Goal: Information Seeking & Learning: Compare options

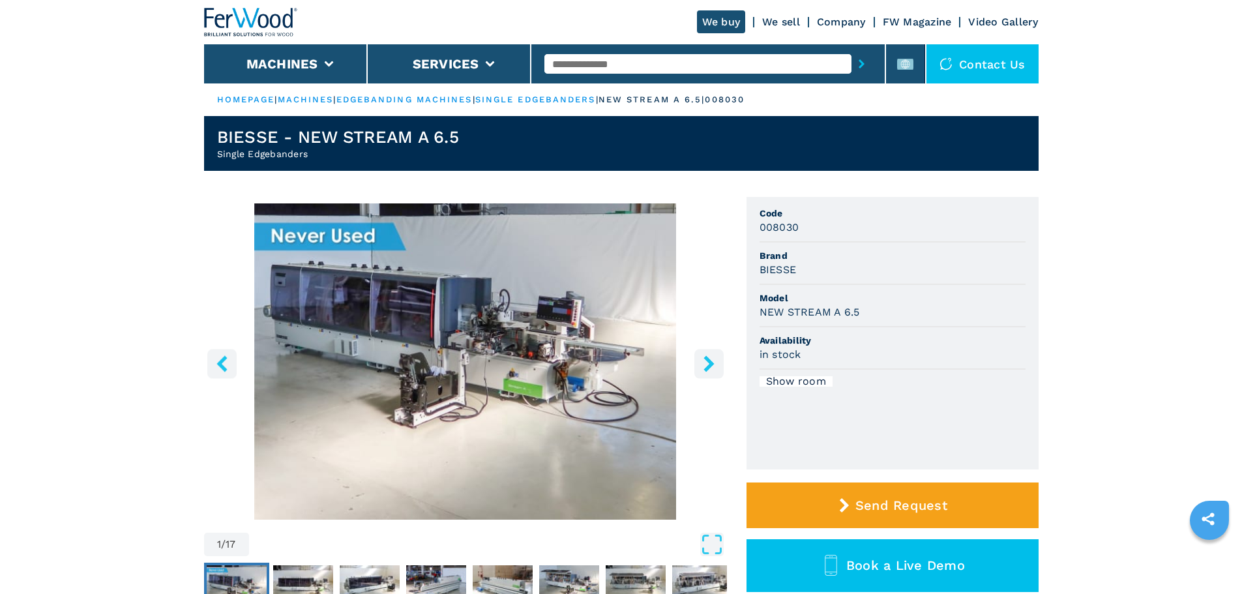
scroll to position [65, 0]
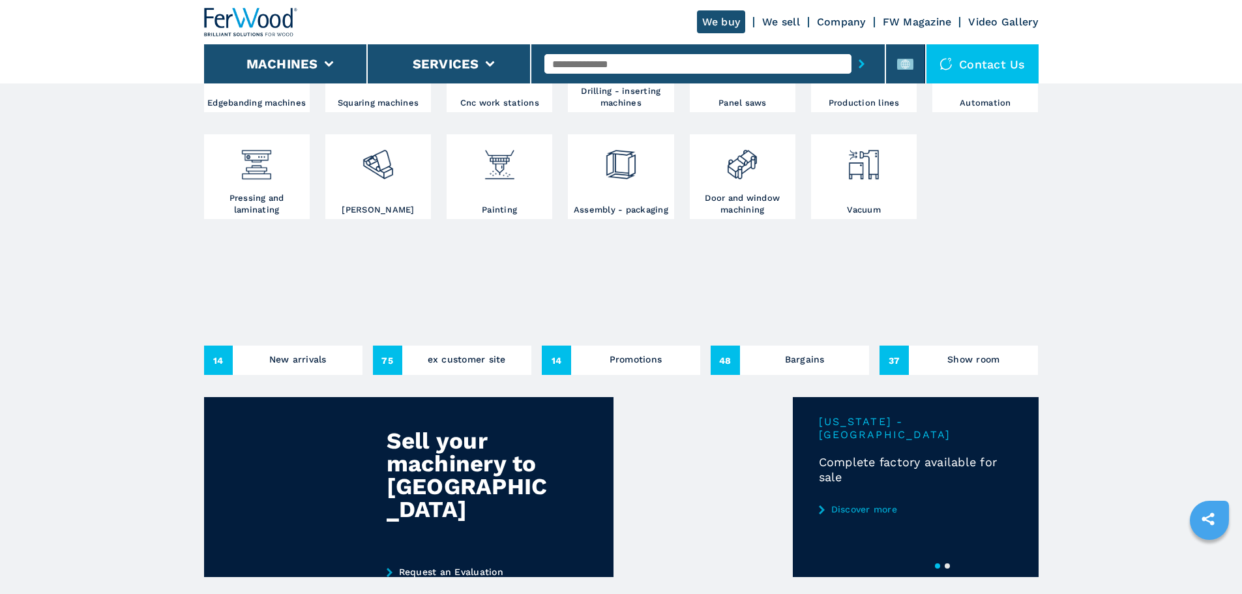
scroll to position [587, 0]
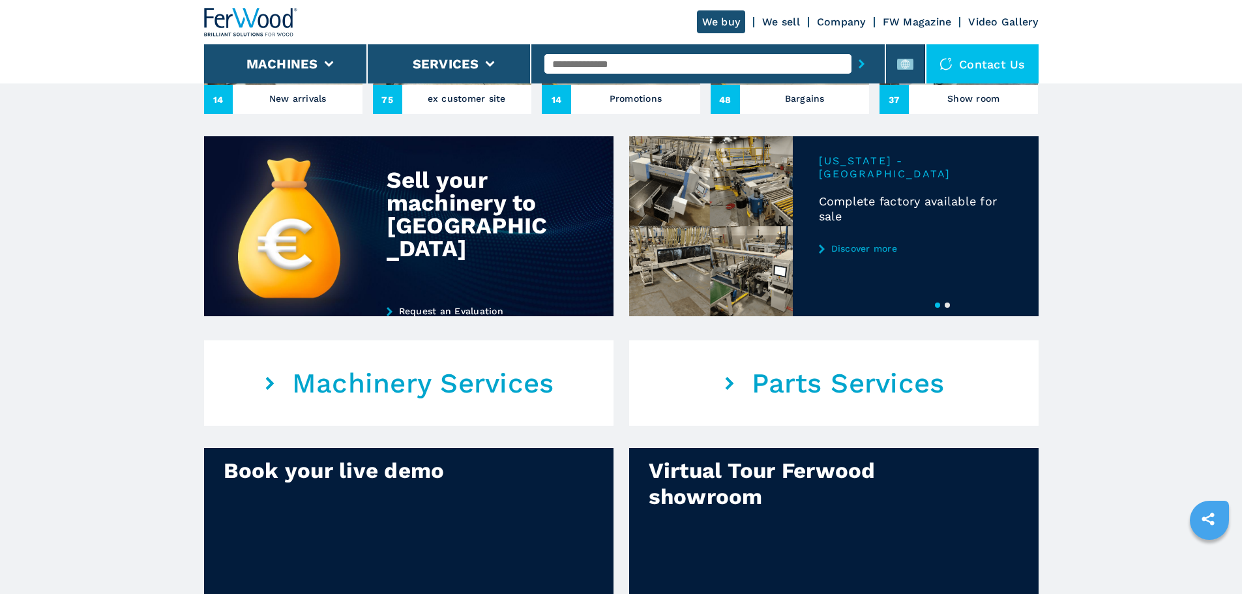
click at [945, 308] on button "2" at bounding box center [947, 305] width 5 height 5
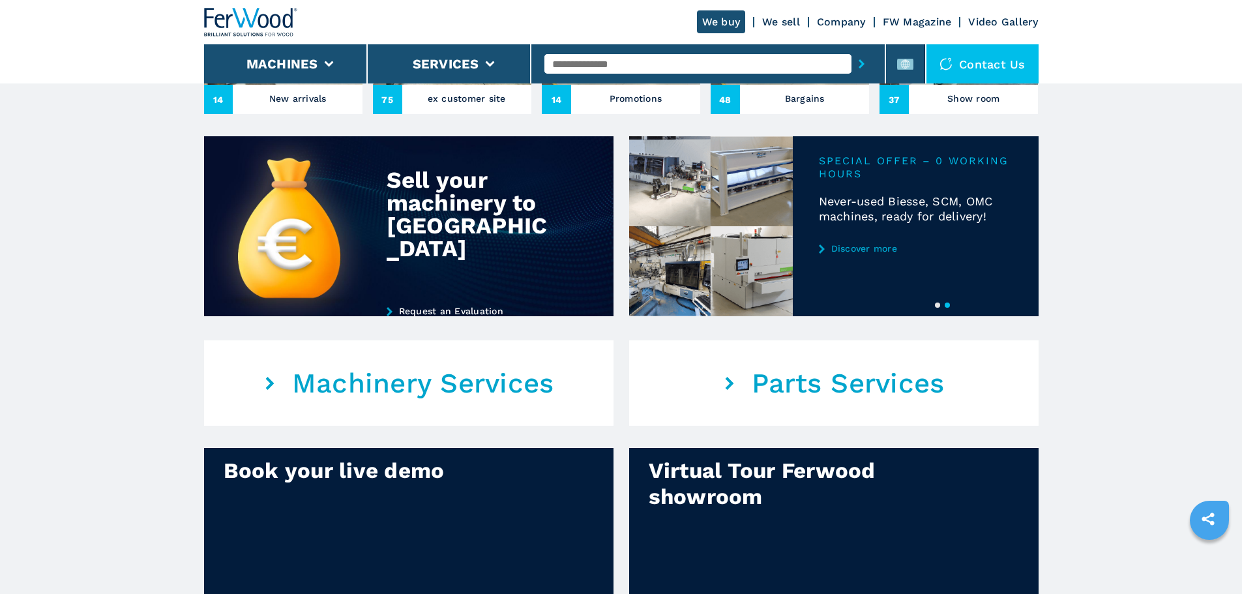
click at [881, 254] on link "Discover more" at bounding box center [916, 248] width 194 height 10
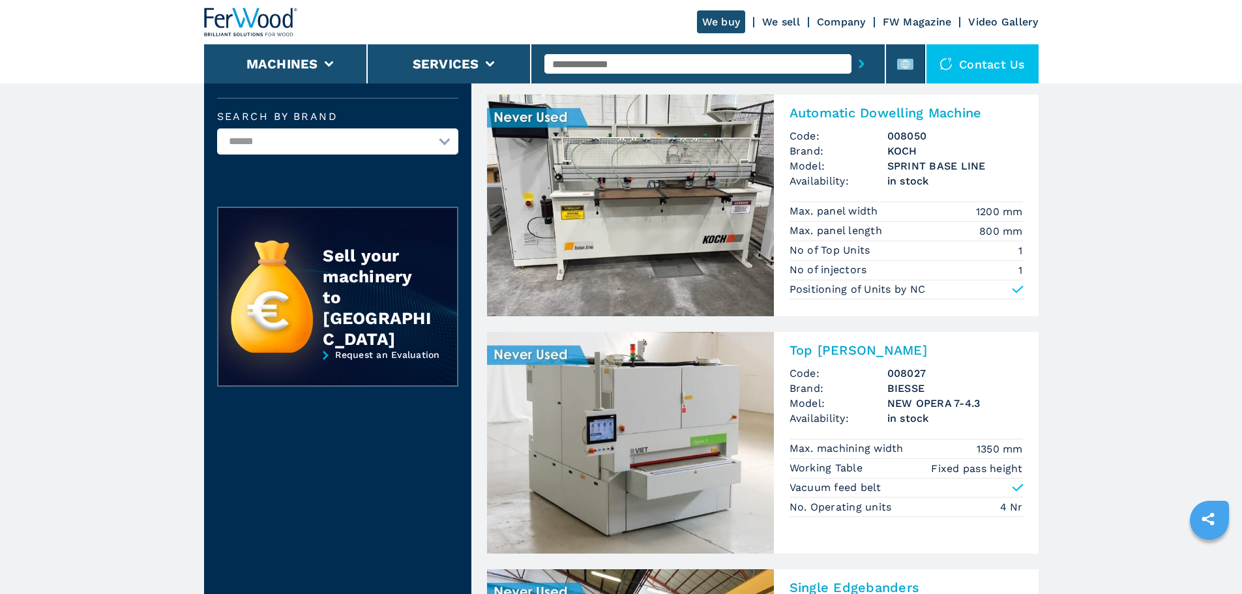
scroll to position [196, 0]
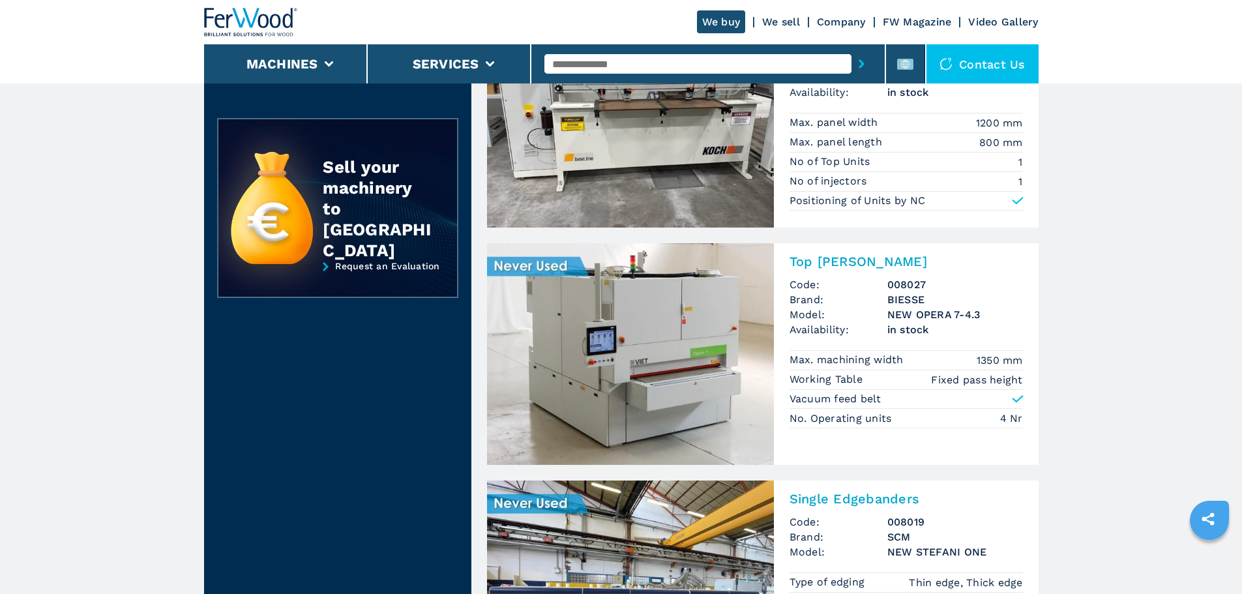
click at [668, 376] on img at bounding box center [630, 354] width 287 height 222
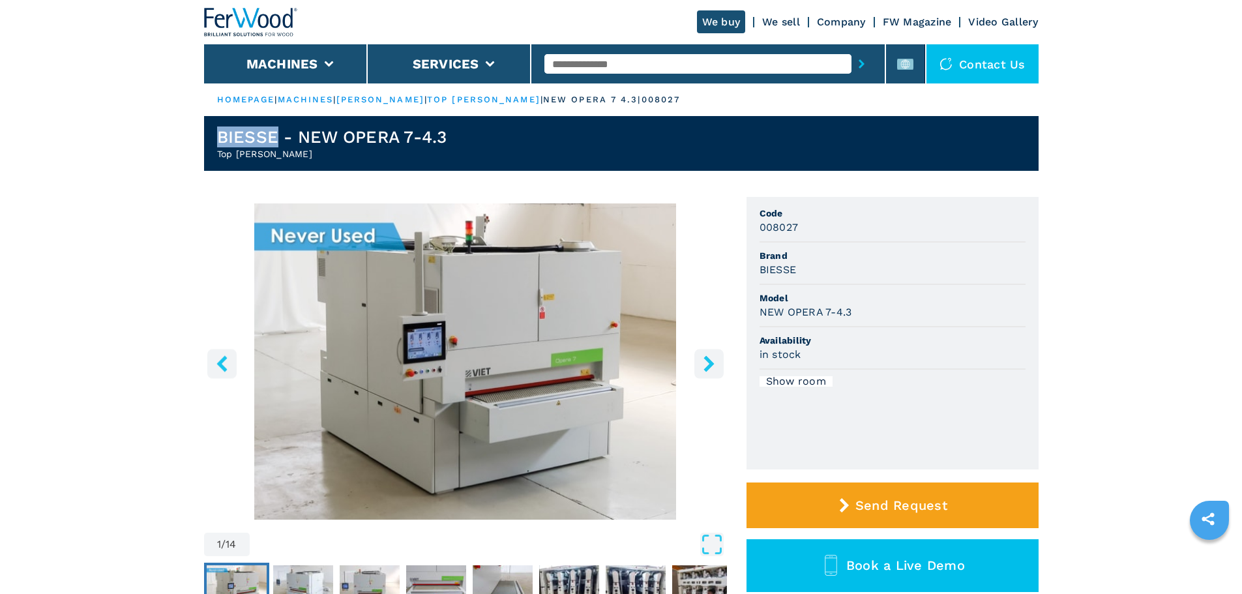
drag, startPoint x: 276, startPoint y: 138, endPoint x: 209, endPoint y: 137, distance: 67.2
click at [209, 137] on header "BIESSE - NEW OPERA 7-4.3 Top [PERSON_NAME]" at bounding box center [621, 143] width 835 height 55
copy h1 "BIESSE"
drag, startPoint x: 462, startPoint y: 137, endPoint x: 344, endPoint y: 137, distance: 118.7
click at [344, 137] on header "BIESSE - NEW OPERA 7-4.3 Top [PERSON_NAME]" at bounding box center [621, 143] width 835 height 55
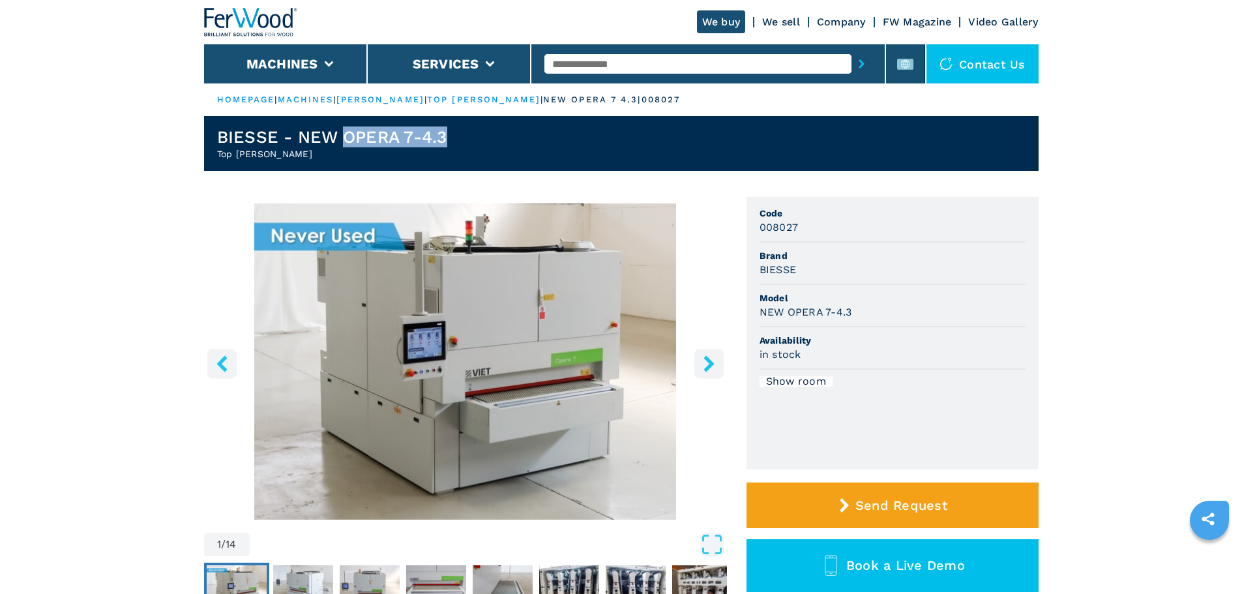
copy h1 "OPERA 7-4.3"
drag, startPoint x: 299, startPoint y: 157, endPoint x: 201, endPoint y: 149, distance: 98.8
copy h2 "Top [PERSON_NAME]"
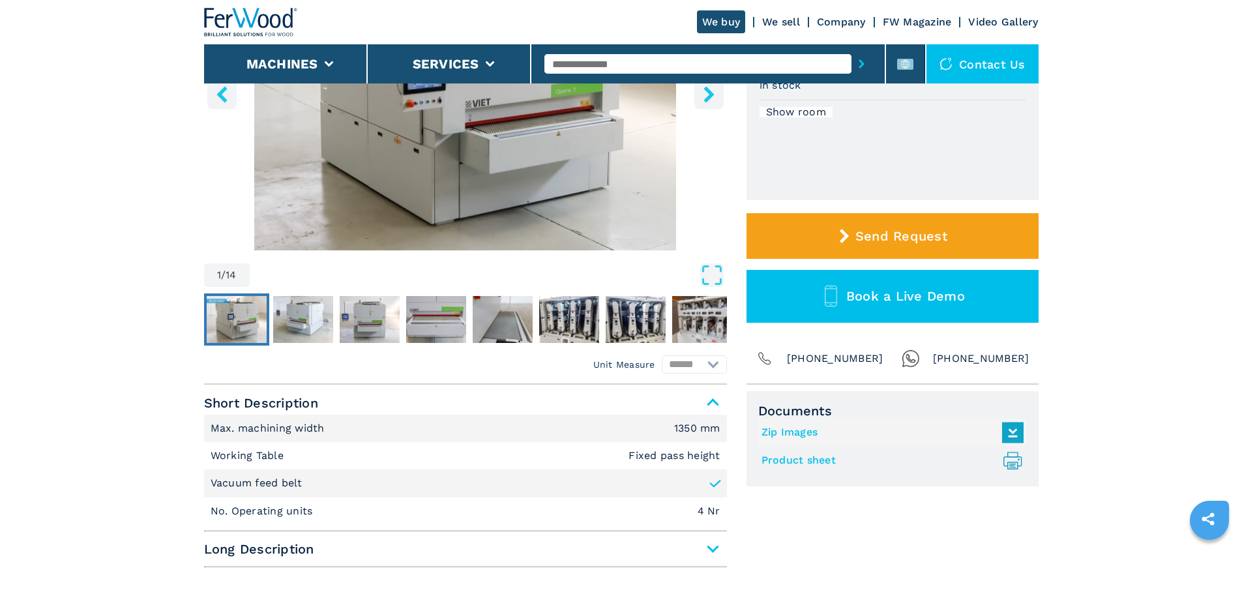
scroll to position [326, 0]
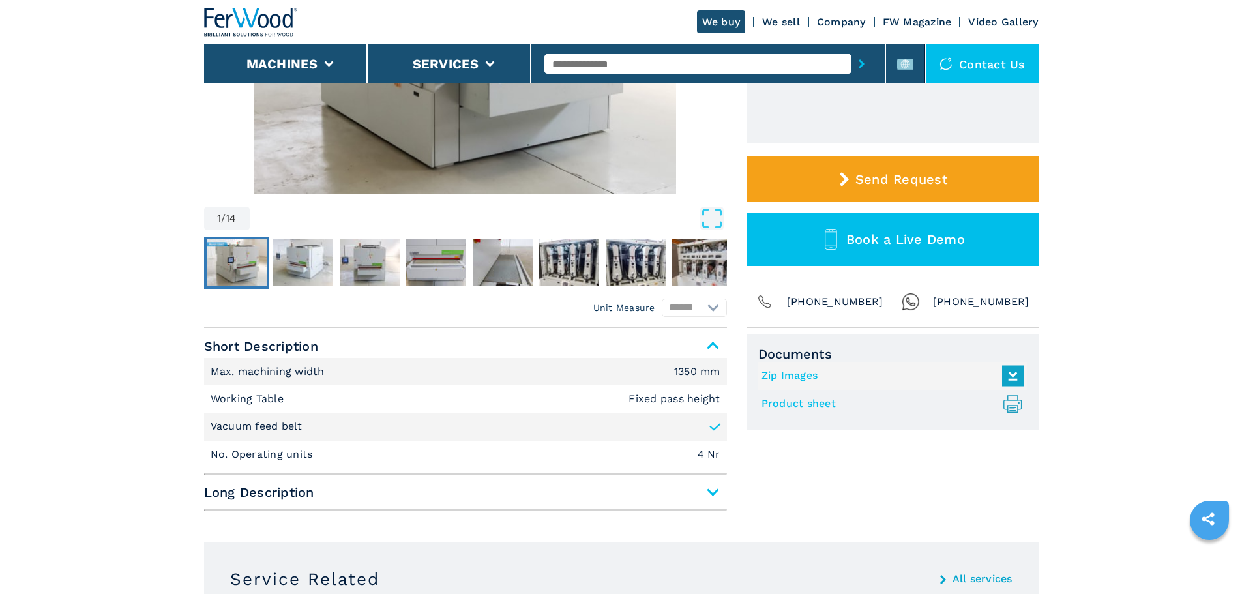
click at [686, 490] on span "Long Description" at bounding box center [465, 491] width 523 height 23
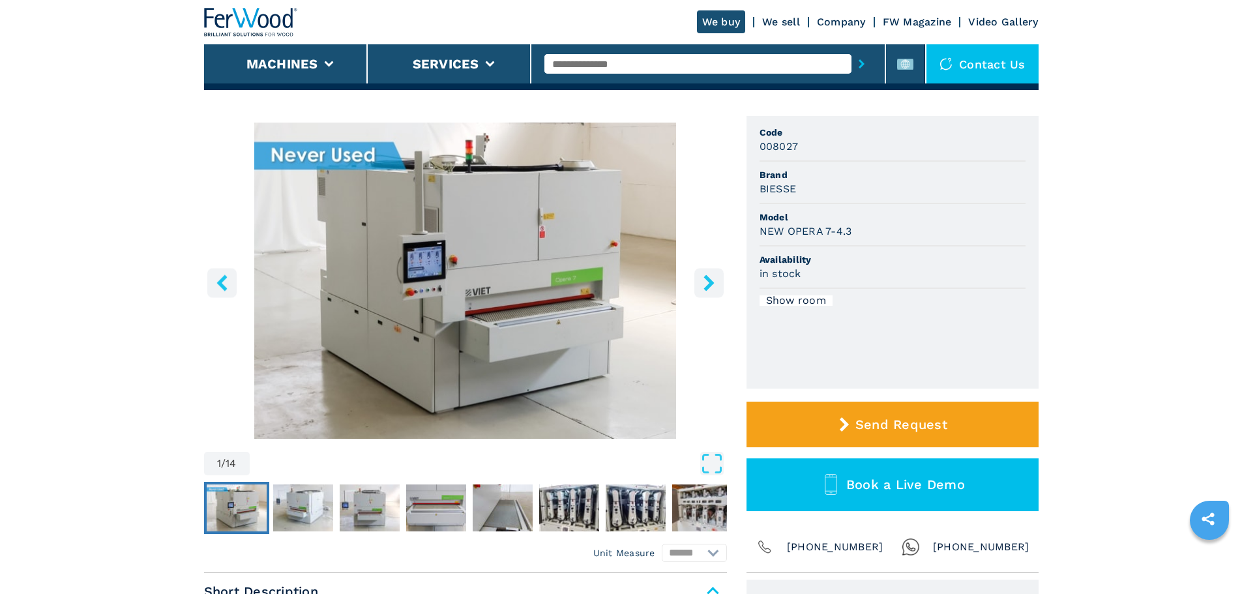
scroll to position [0, 0]
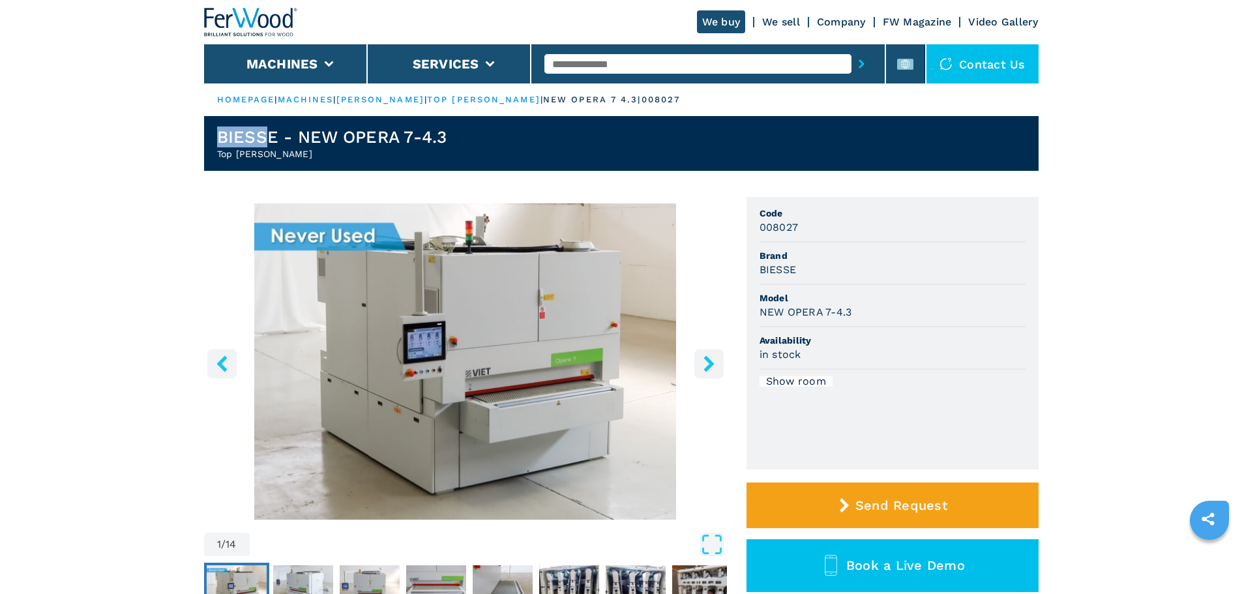
drag, startPoint x: 269, startPoint y: 136, endPoint x: 169, endPoint y: 134, distance: 100.4
click at [248, 134] on h1 "BIESSE - NEW OPERA 7-4.3" at bounding box center [332, 136] width 230 height 21
drag, startPoint x: 274, startPoint y: 136, endPoint x: 202, endPoint y: 141, distance: 72.6
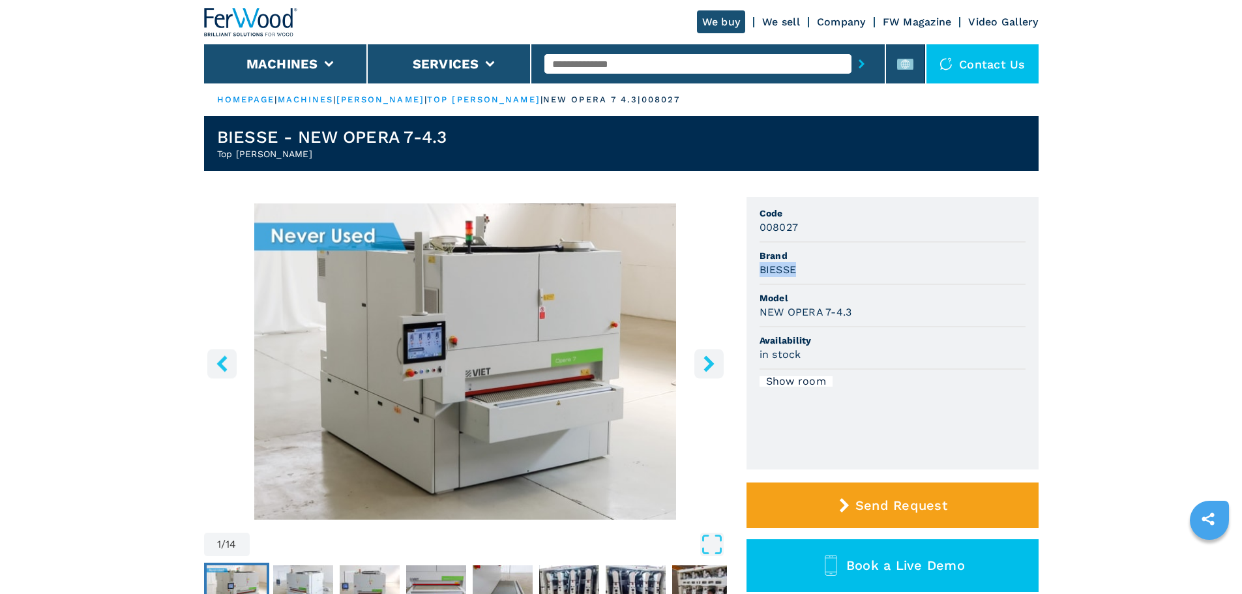
drag, startPoint x: 815, startPoint y: 271, endPoint x: 745, endPoint y: 267, distance: 69.9
click at [745, 267] on div "1 / 14 Unit Measure ****** ******** Code 008027 Brand BIESSE Model NEW OPERA 7-…" at bounding box center [621, 425] width 835 height 457
copy h3 "BIESSE"
drag, startPoint x: 864, startPoint y: 314, endPoint x: 790, endPoint y: 313, distance: 73.7
click at [790, 313] on div "NEW OPERA 7-4.3" at bounding box center [893, 311] width 266 height 15
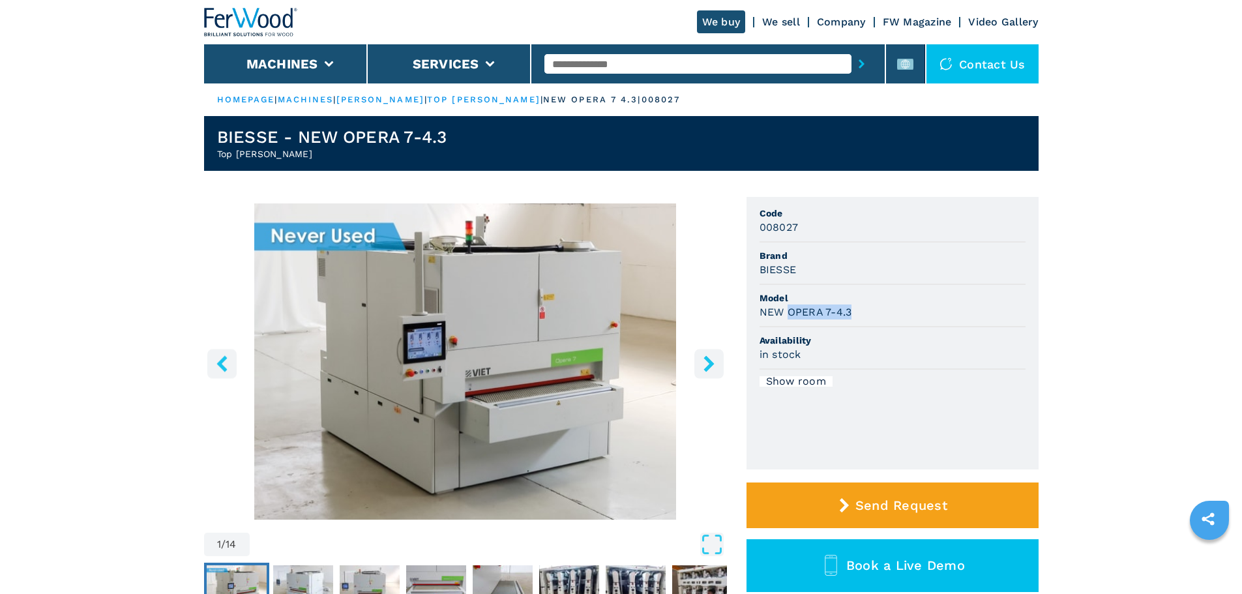
copy h3 "OPERA 7-4.3"
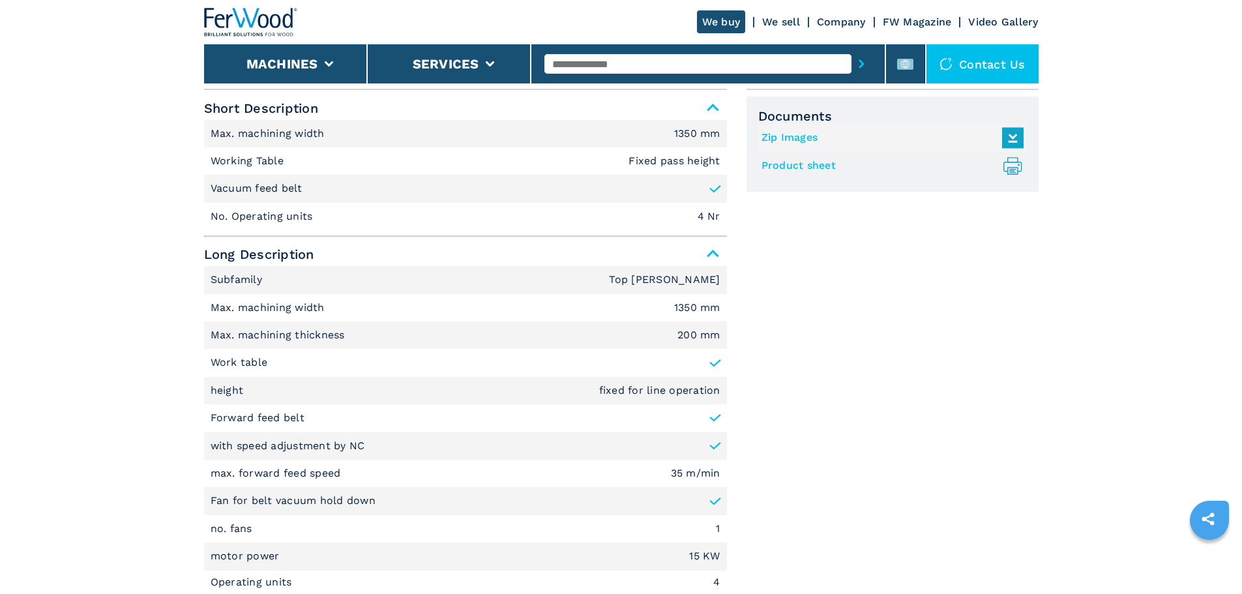
scroll to position [587, 0]
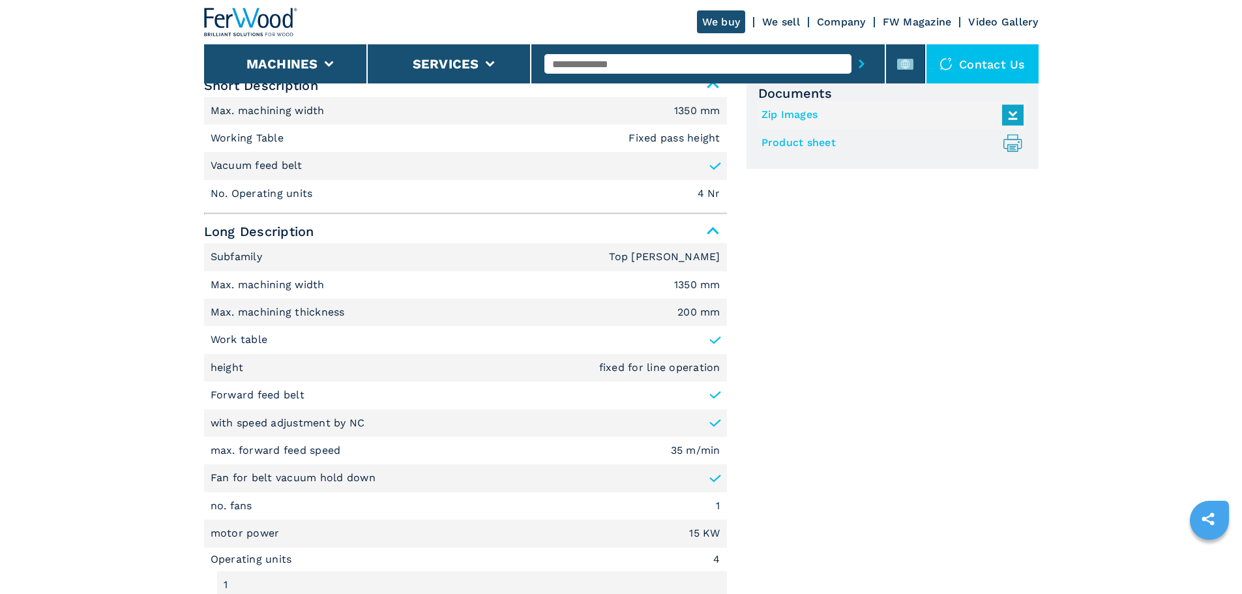
drag, startPoint x: 718, startPoint y: 374, endPoint x: 708, endPoint y: 255, distance: 119.7
drag, startPoint x: 708, startPoint y: 255, endPoint x: 289, endPoint y: 276, distance: 419.1
click at [289, 152] on li "Max. machining width 1350 mm" at bounding box center [465, 138] width 523 height 27
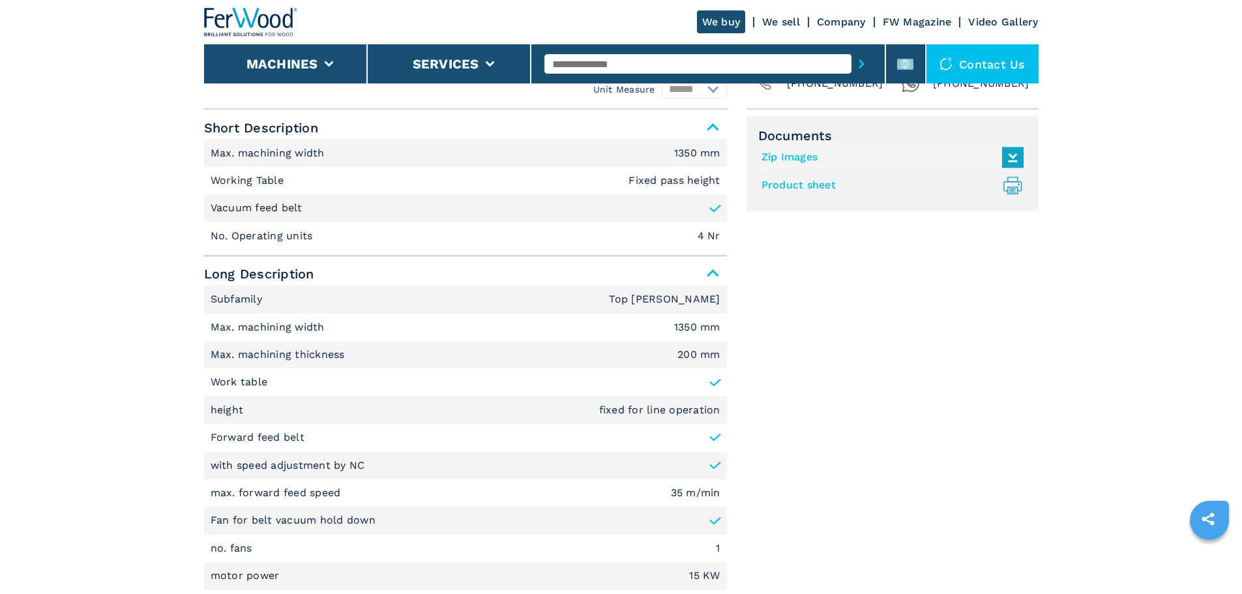
scroll to position [522, 0]
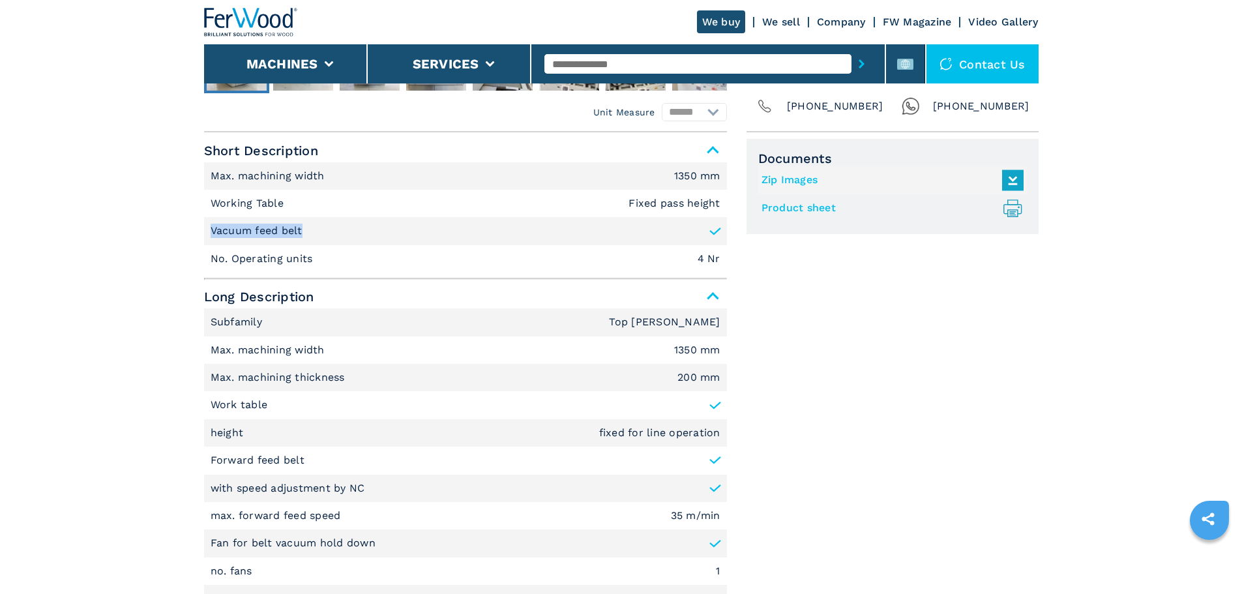
drag, startPoint x: 330, startPoint y: 236, endPoint x: 196, endPoint y: 234, distance: 134.3
copy p "Vacuum feed belt"
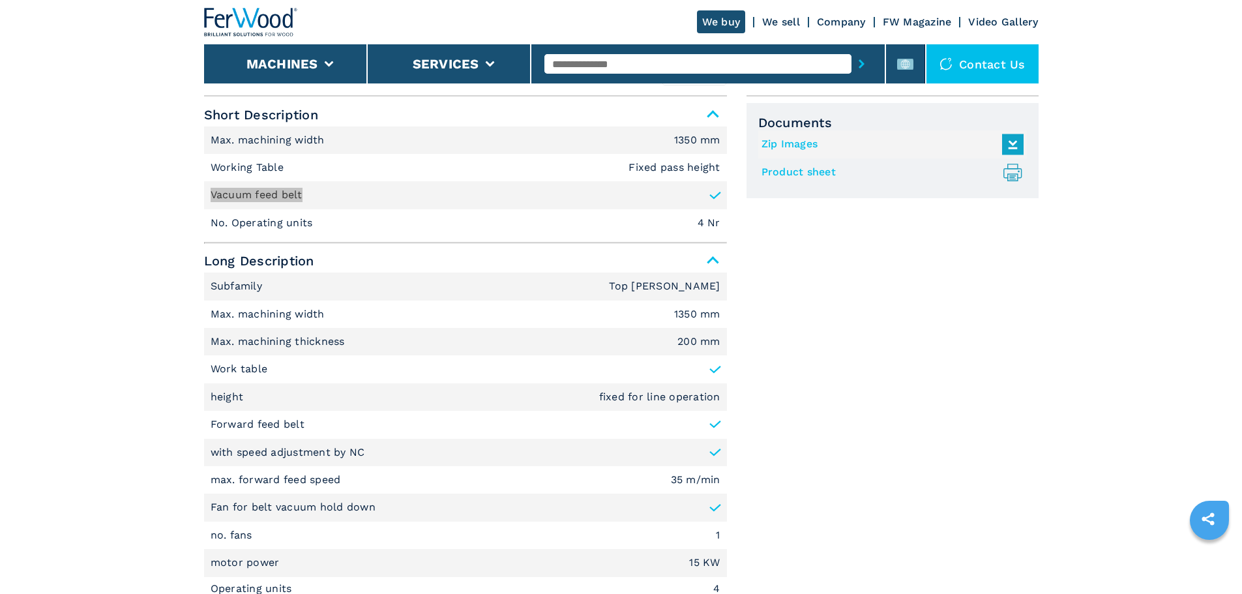
scroll to position [587, 0]
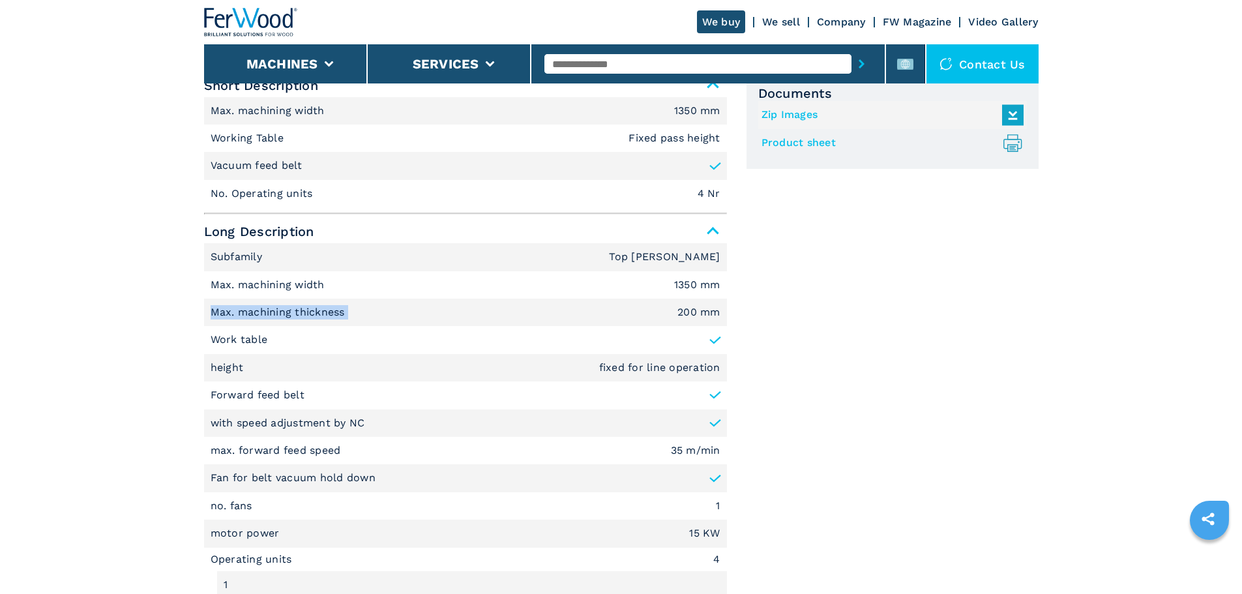
drag, startPoint x: 374, startPoint y: 312, endPoint x: 192, endPoint y: 318, distance: 182.0
copy p "Max. machining thickness"
click at [685, 310] on em "200 mm" at bounding box center [698, 312] width 43 height 10
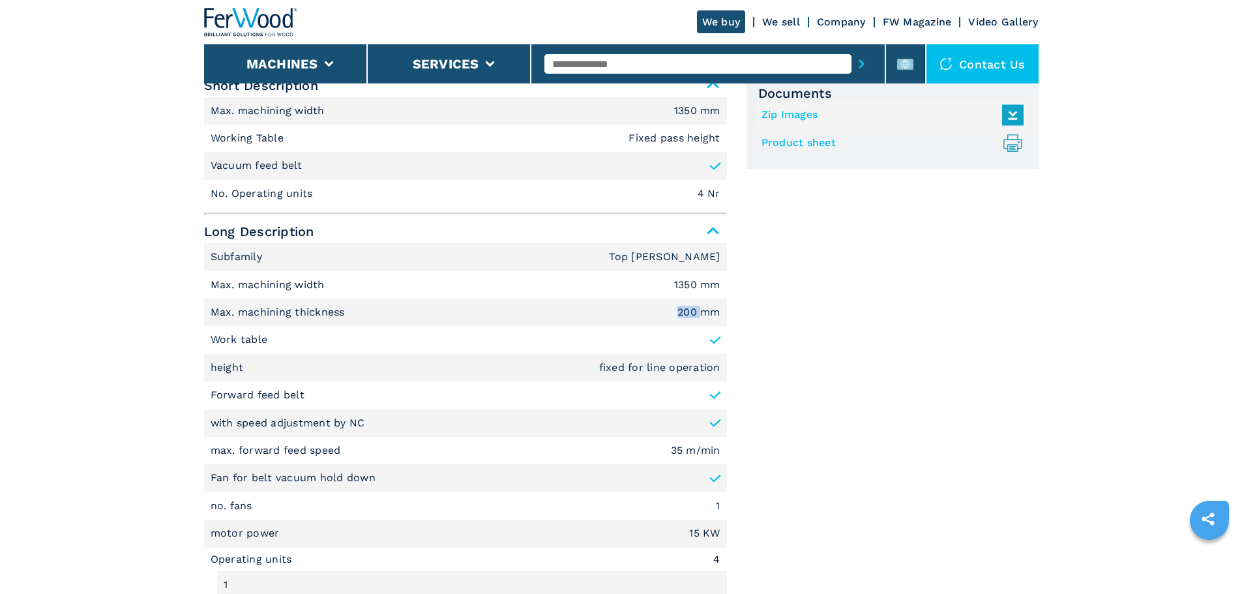
click at [685, 310] on em "200 mm" at bounding box center [698, 312] width 43 height 10
copy em "200 mm"
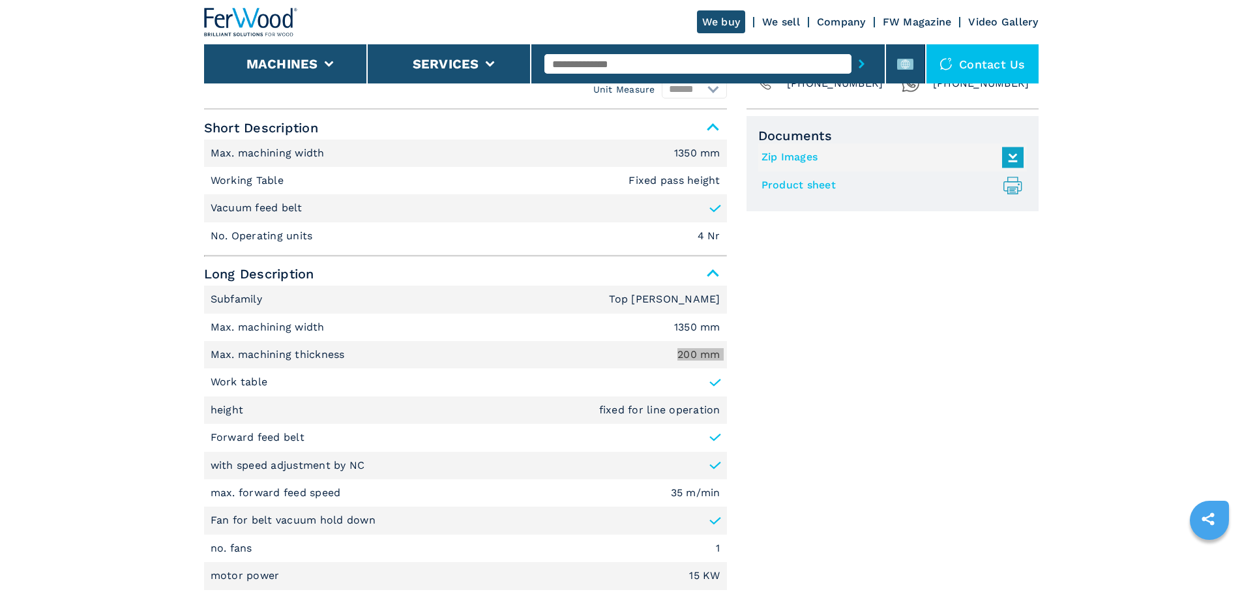
scroll to position [522, 0]
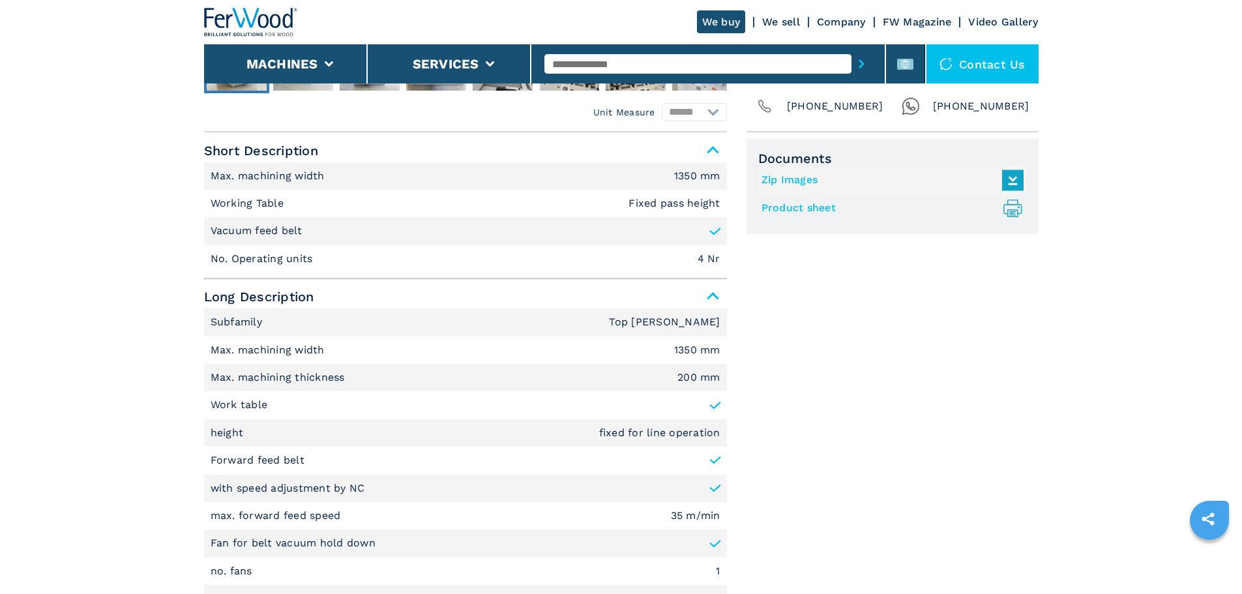
drag, startPoint x: 325, startPoint y: 230, endPoint x: 167, endPoint y: 239, distance: 158.0
copy p "Vacuum feed belt"
click at [256, 213] on li "Working Table Fixed pass height" at bounding box center [465, 203] width 523 height 27
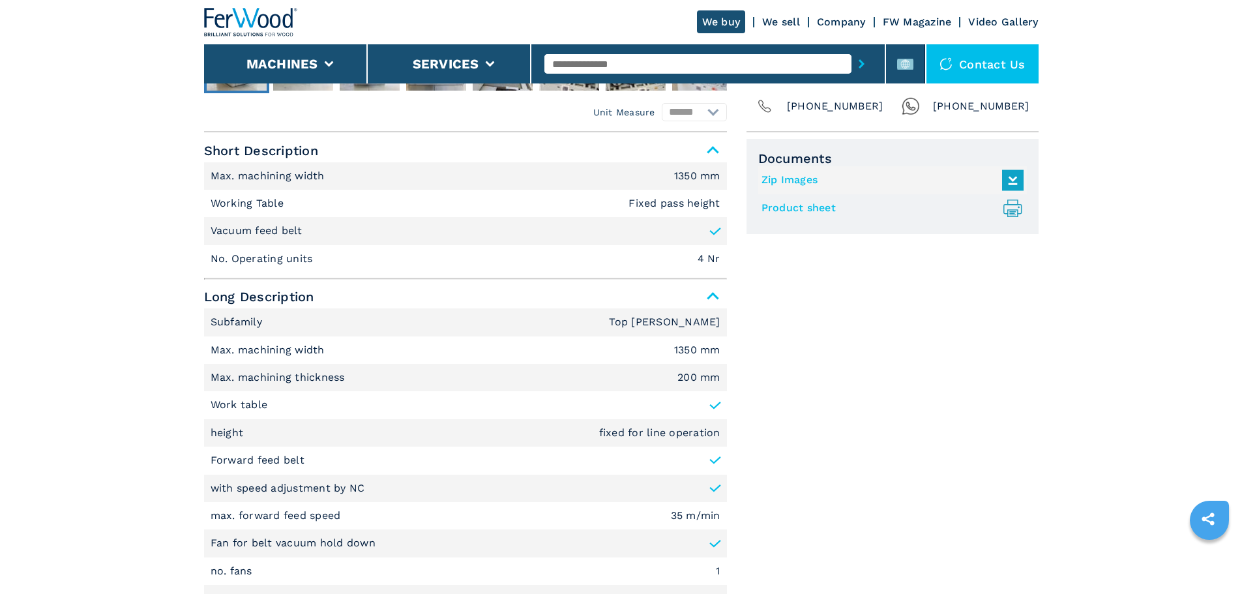
click at [256, 207] on p "Working Table" at bounding box center [249, 203] width 77 height 14
click at [712, 201] on em "Fixed pass height" at bounding box center [673, 203] width 91 height 10
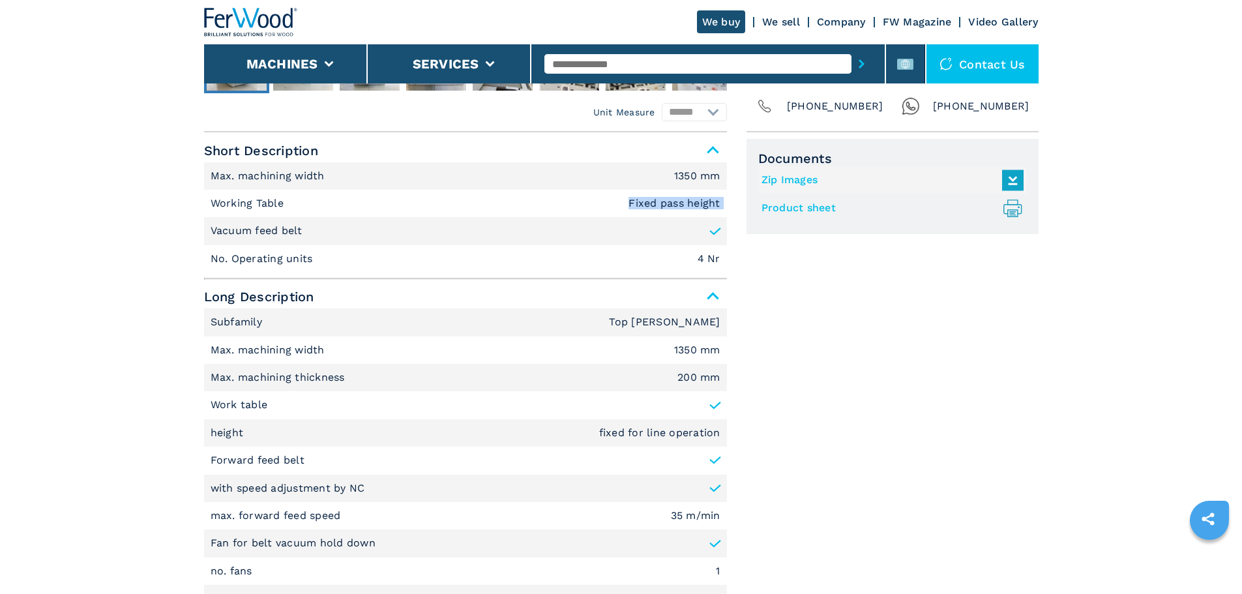
click at [712, 201] on em "Fixed pass height" at bounding box center [673, 203] width 91 height 10
click at [690, 372] on em "200 mm" at bounding box center [698, 377] width 43 height 10
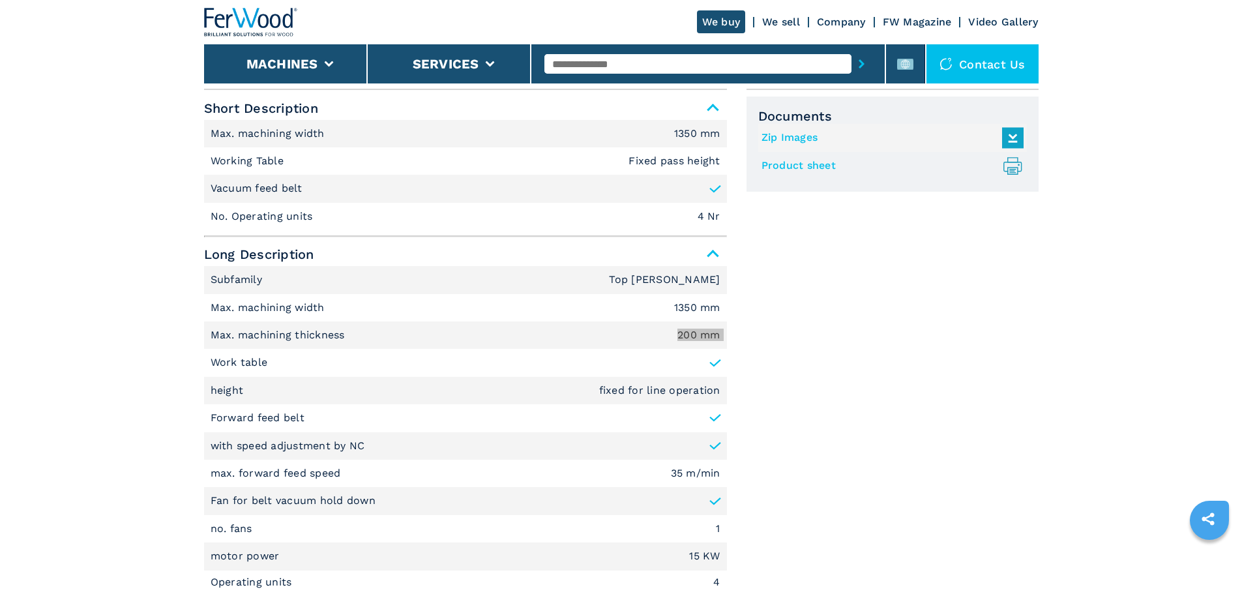
scroll to position [587, 0]
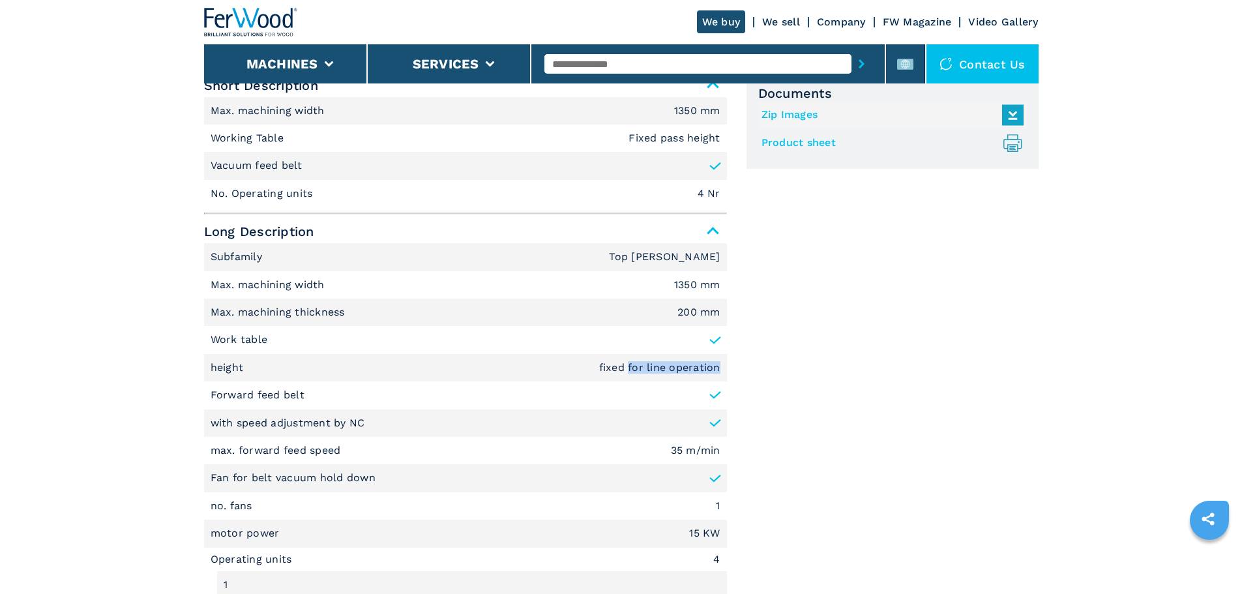
drag, startPoint x: 630, startPoint y: 367, endPoint x: 725, endPoint y: 362, distance: 94.6
click at [725, 362] on li "height fixed for line operation" at bounding box center [465, 367] width 523 height 27
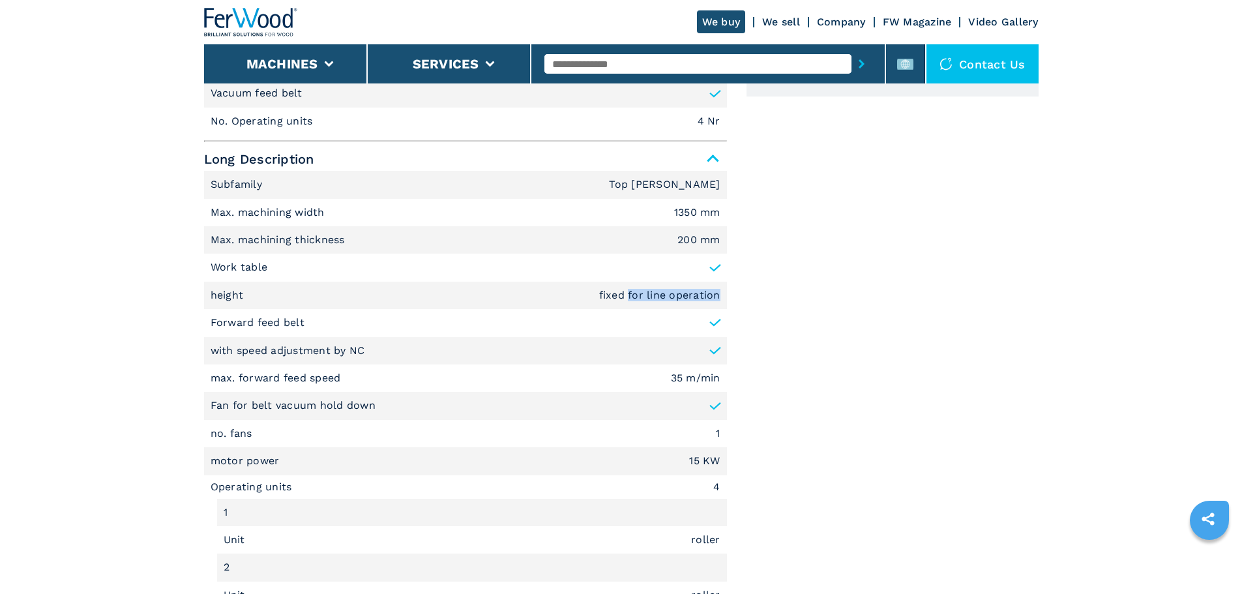
scroll to position [652, 0]
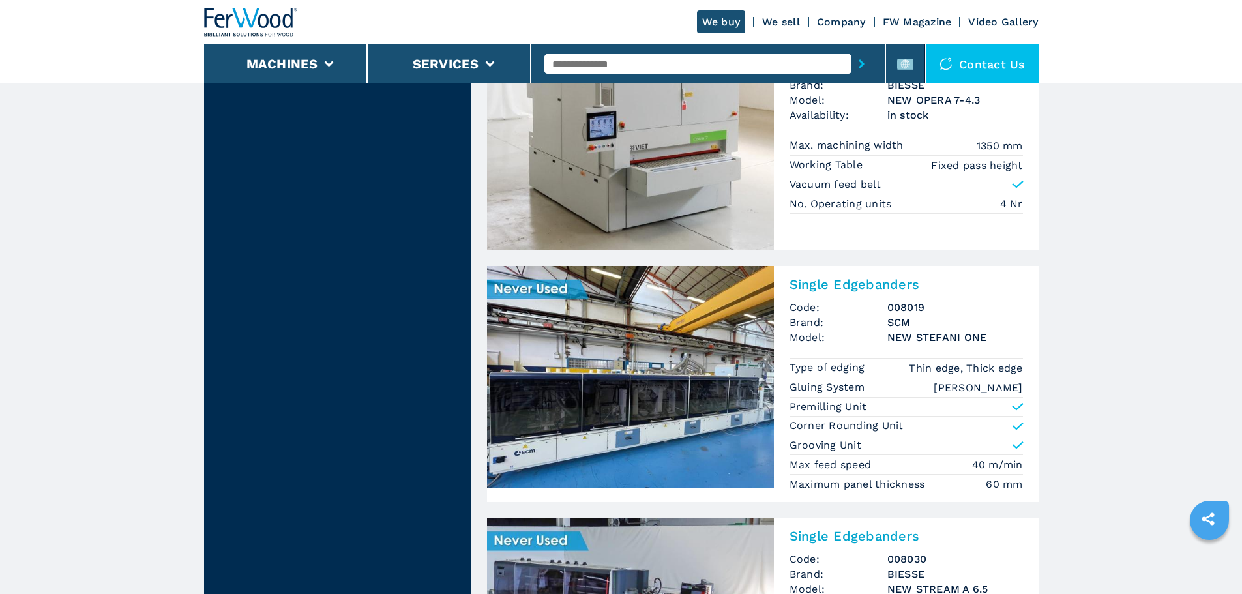
scroll to position [391, 0]
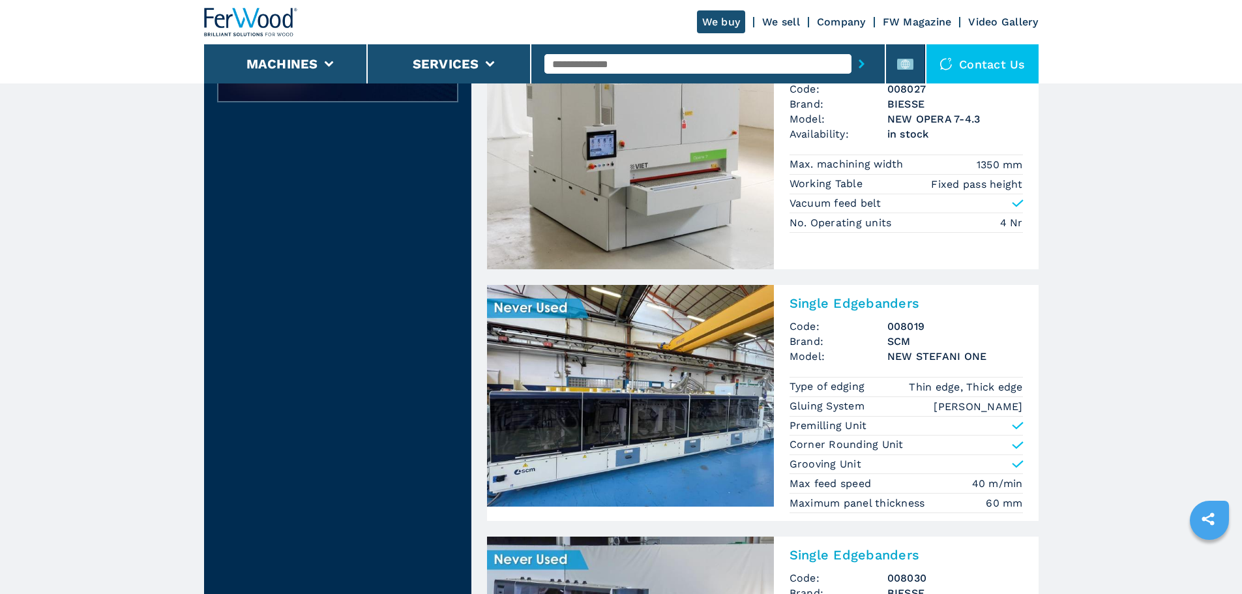
click at [626, 329] on img at bounding box center [630, 396] width 287 height 222
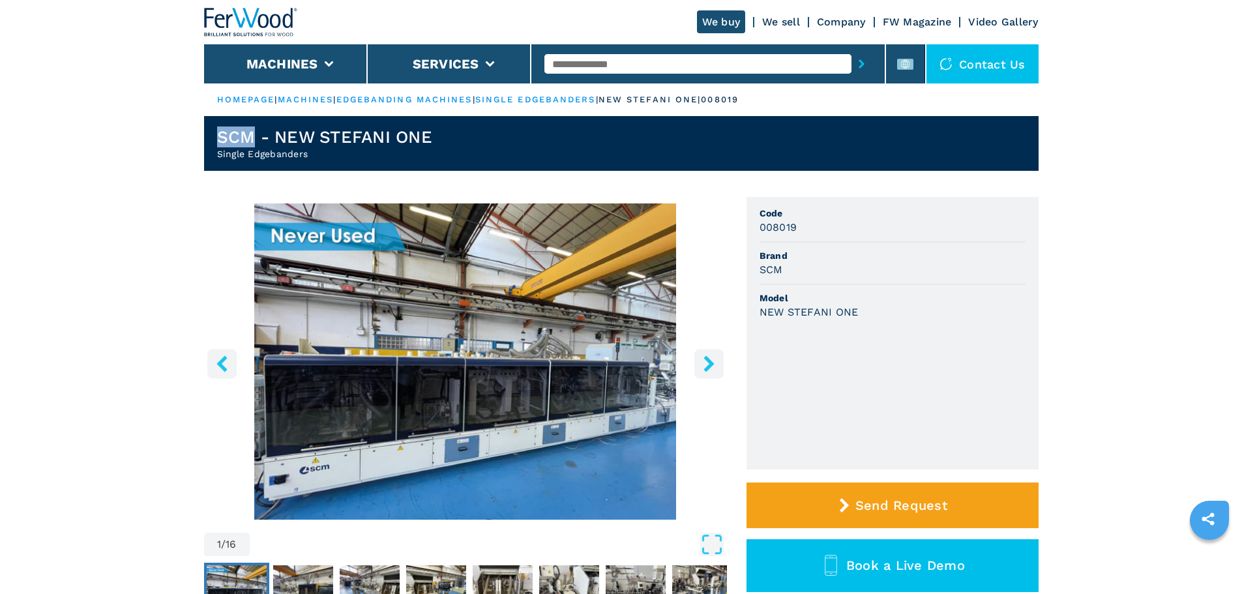
drag, startPoint x: 252, startPoint y: 130, endPoint x: 166, endPoint y: 117, distance: 87.6
drag, startPoint x: 449, startPoint y: 141, endPoint x: 323, endPoint y: 146, distance: 125.9
click at [323, 146] on header "SCM - NEW STEFANI ONE Single Edgebanders" at bounding box center [621, 143] width 835 height 55
drag, startPoint x: 368, startPoint y: 153, endPoint x: 168, endPoint y: 158, distance: 200.9
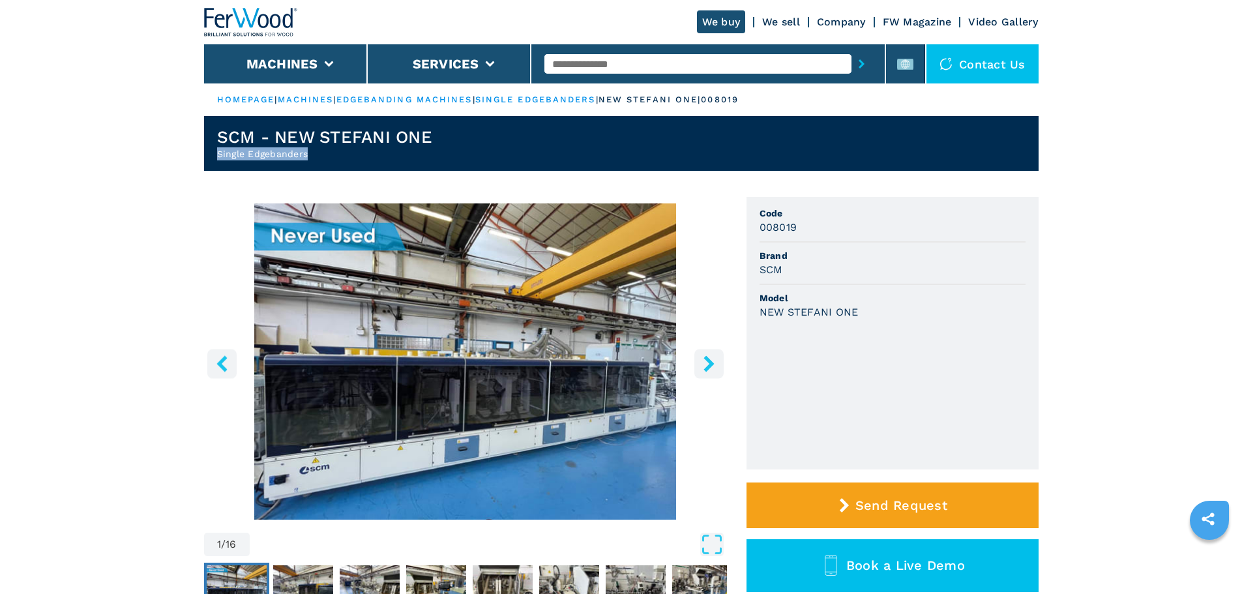
drag, startPoint x: 877, startPoint y: 309, endPoint x: 790, endPoint y: 322, distance: 87.7
click at [790, 322] on li "Model NEW STEFANI ONE" at bounding box center [893, 305] width 266 height 41
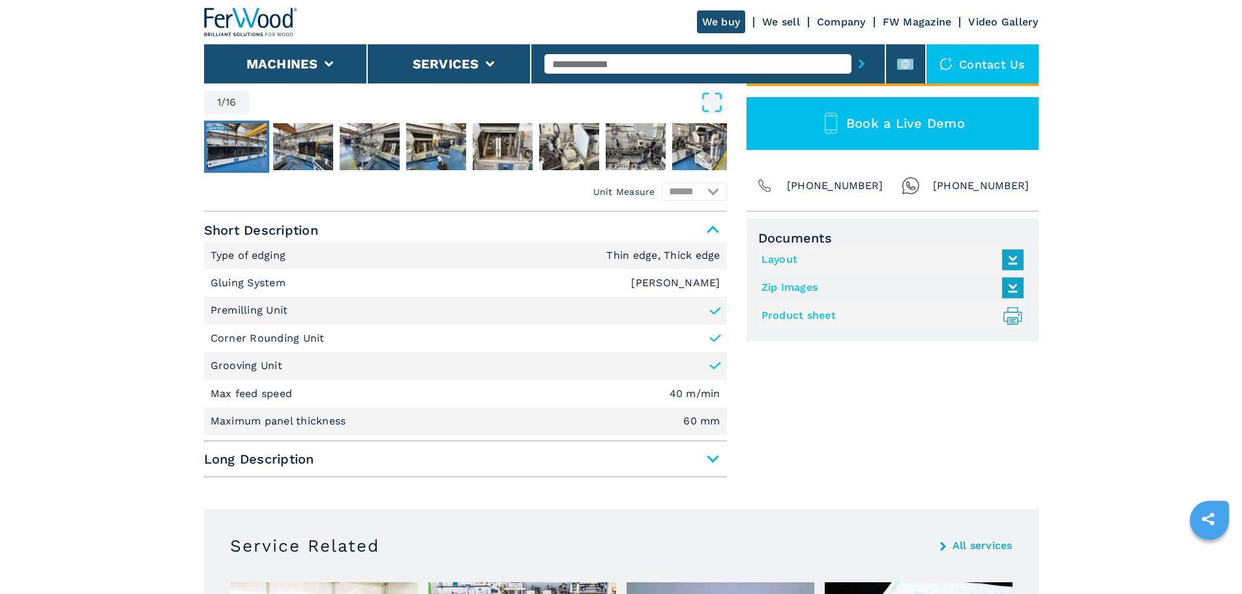
scroll to position [456, 0]
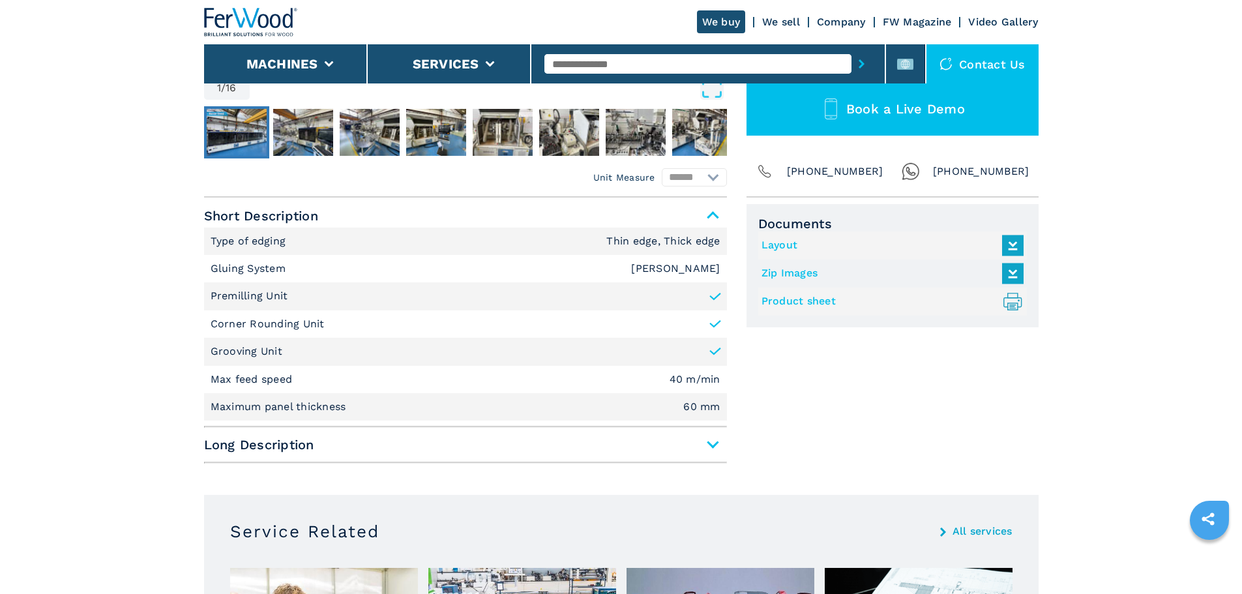
click at [329, 457] on div "Short Description Type of edging Thin edge, Thick edge Gluing System EVA Hotmel…" at bounding box center [465, 334] width 523 height 260
click at [336, 437] on span "Long Description" at bounding box center [465, 444] width 523 height 23
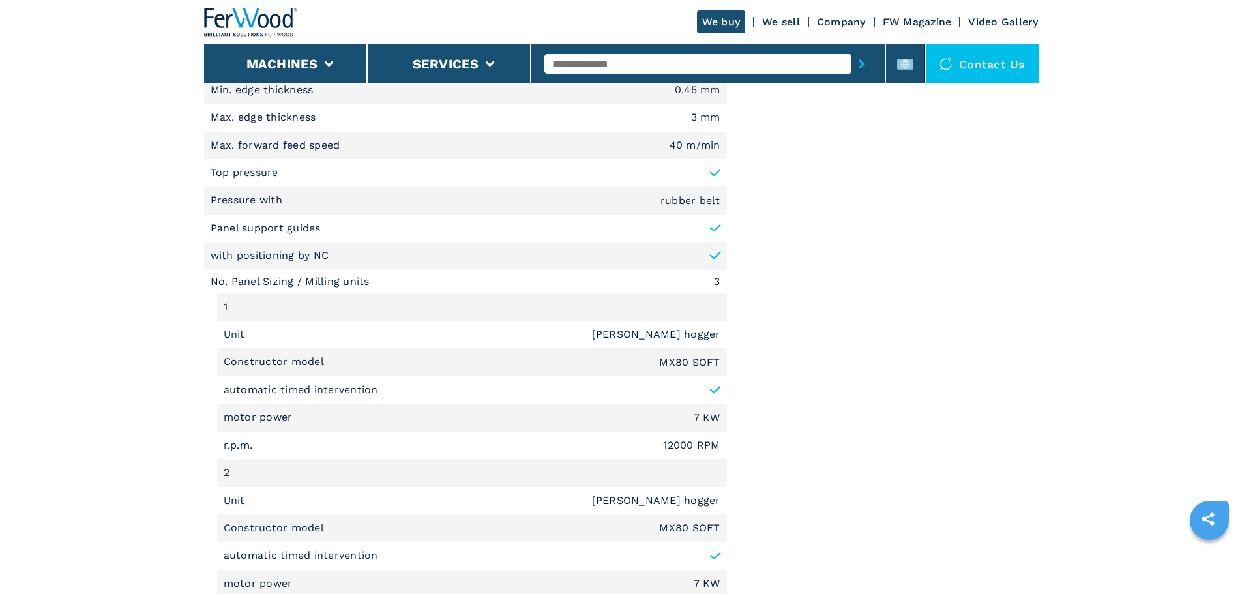
scroll to position [1037, 0]
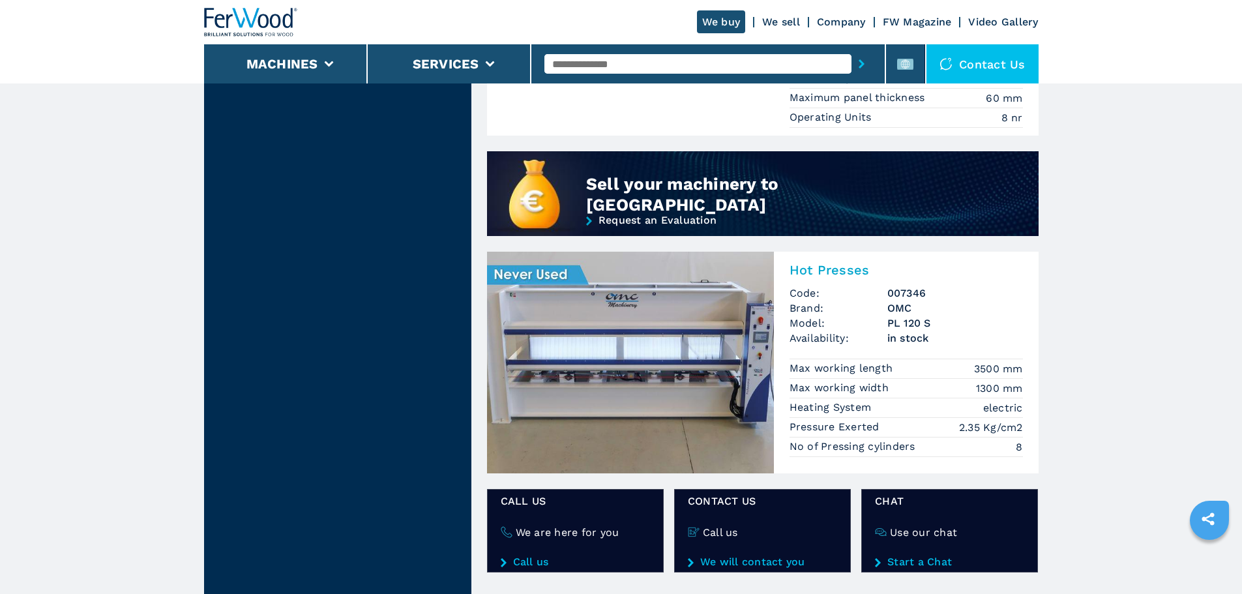
scroll to position [1043, 0]
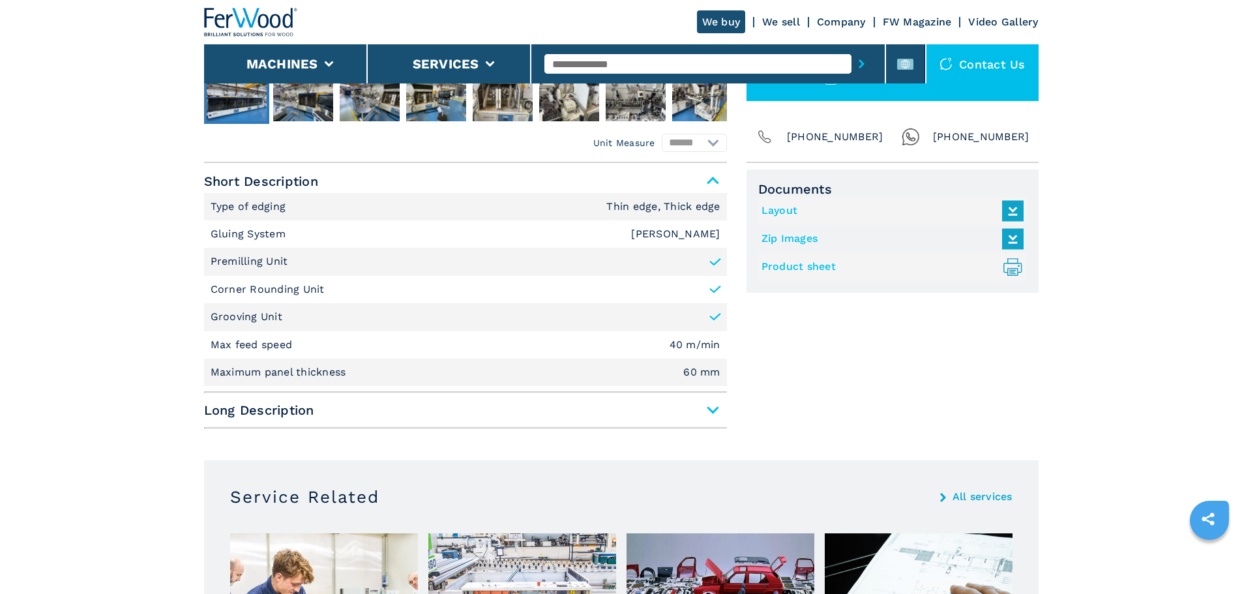
scroll to position [520, 0]
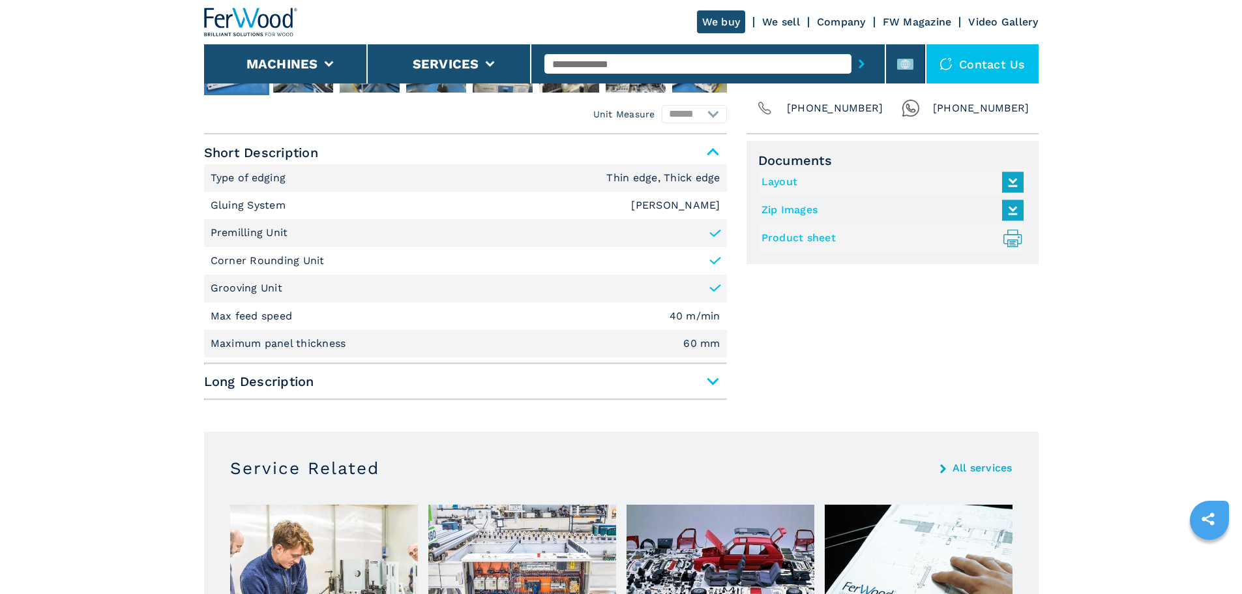
click at [301, 376] on span "Long Description" at bounding box center [465, 381] width 523 height 23
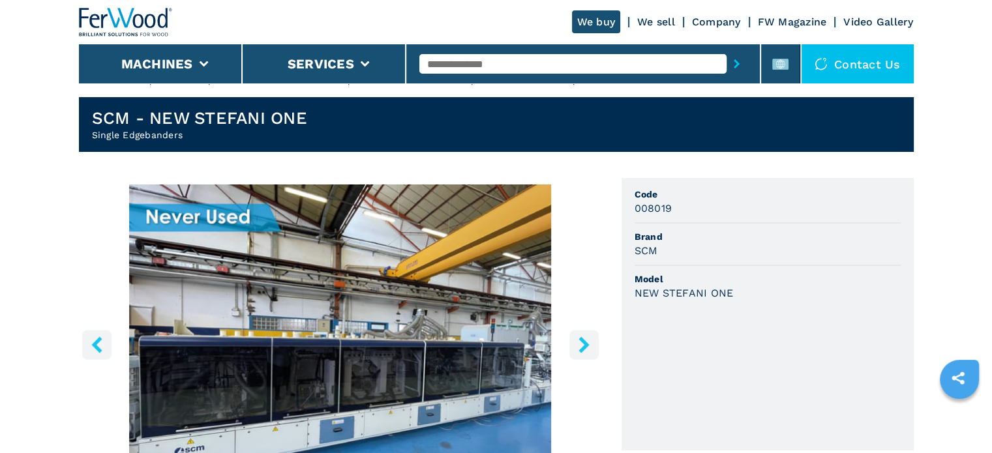
scroll to position [0, 0]
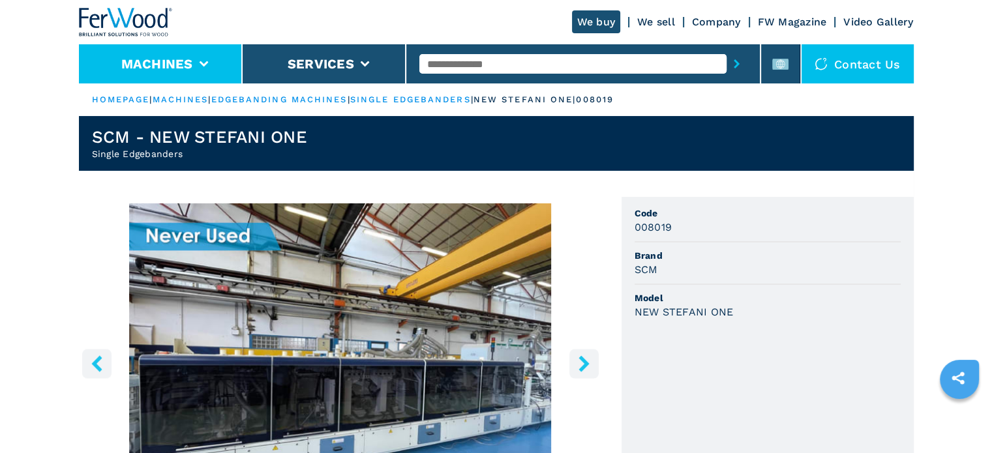
click at [224, 65] on li "Machines" at bounding box center [161, 63] width 164 height 39
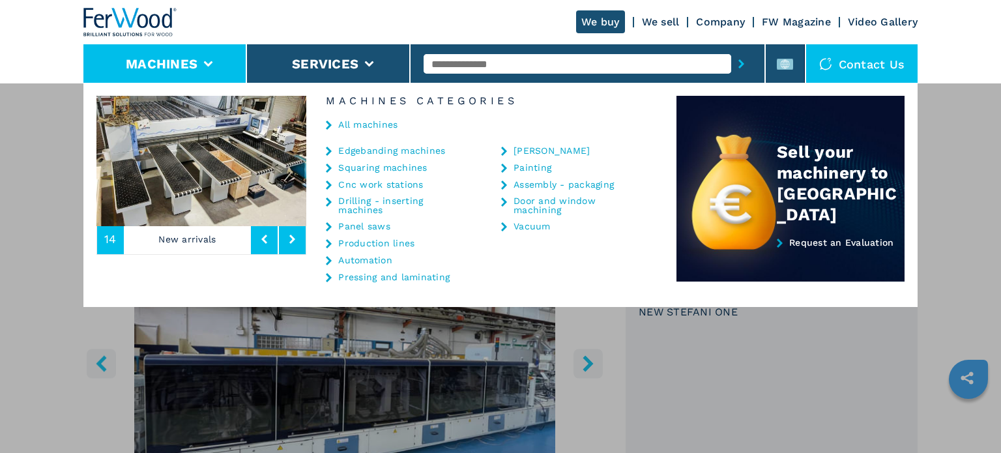
click at [361, 125] on link "All machines" at bounding box center [367, 124] width 59 height 9
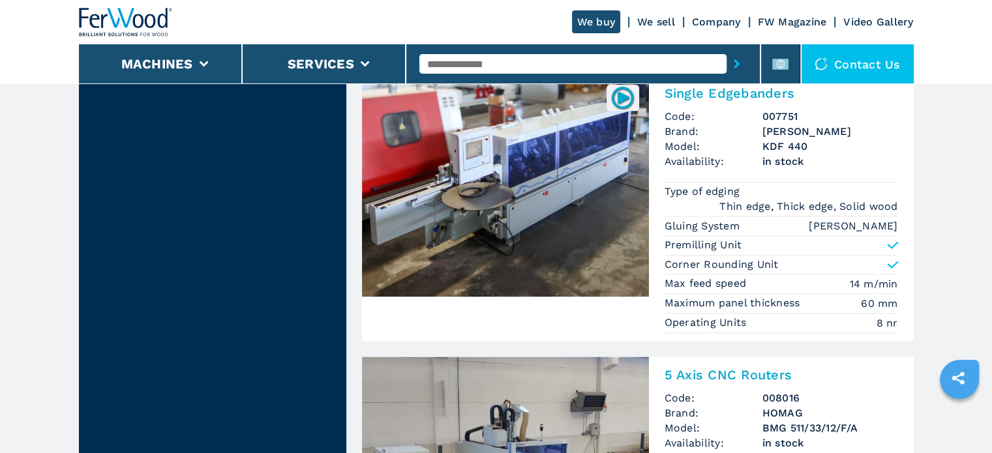
scroll to position [1666, 0]
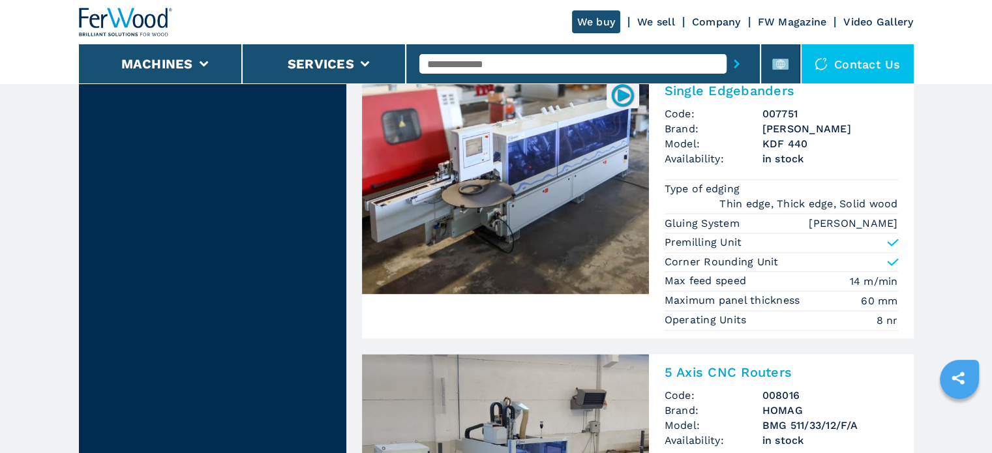
click at [471, 251] on img at bounding box center [505, 183] width 287 height 222
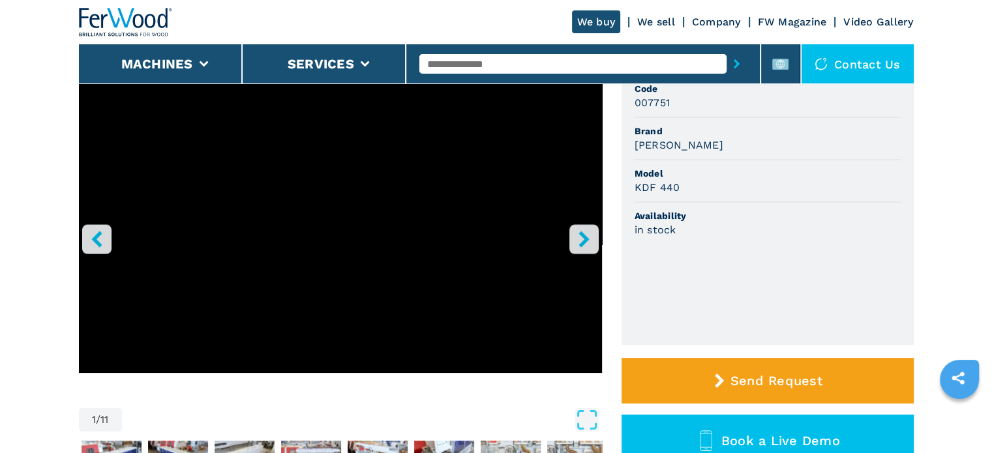
scroll to position [140, 0]
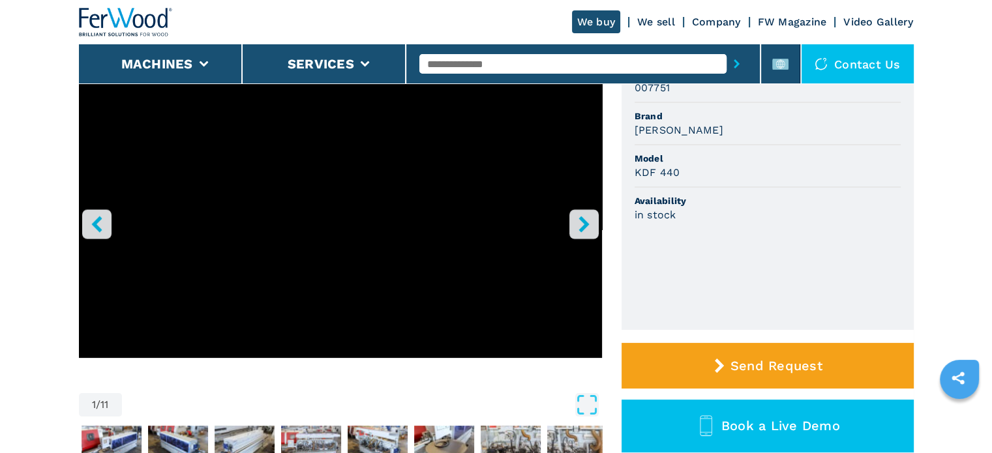
click at [580, 216] on icon "right-button" at bounding box center [584, 224] width 16 height 16
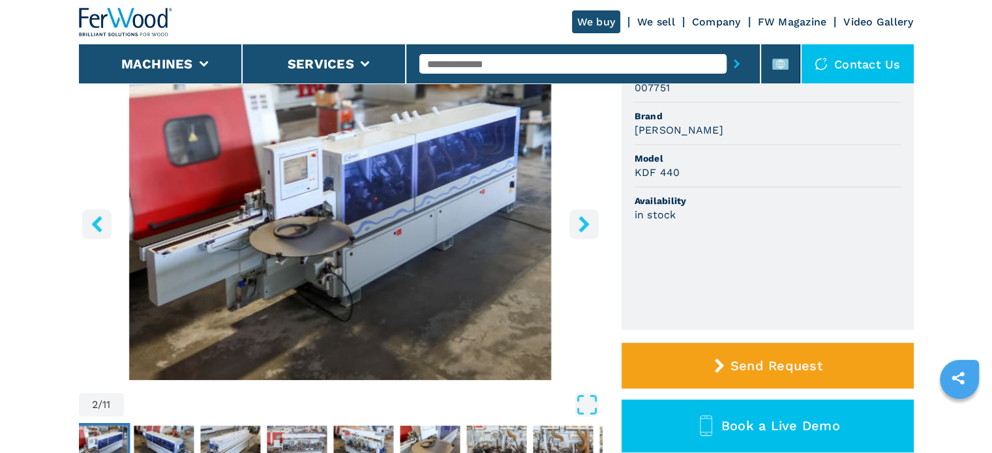
click at [580, 216] on icon "right-button" at bounding box center [584, 224] width 16 height 16
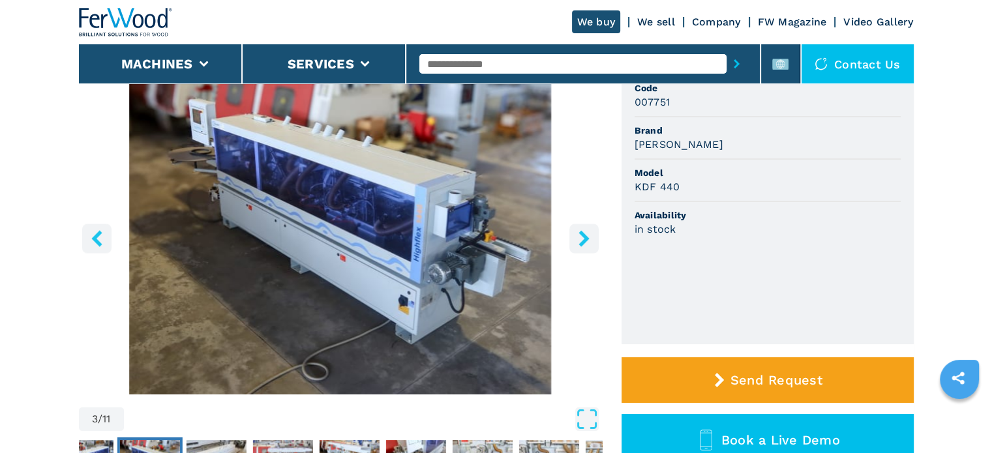
scroll to position [123, 0]
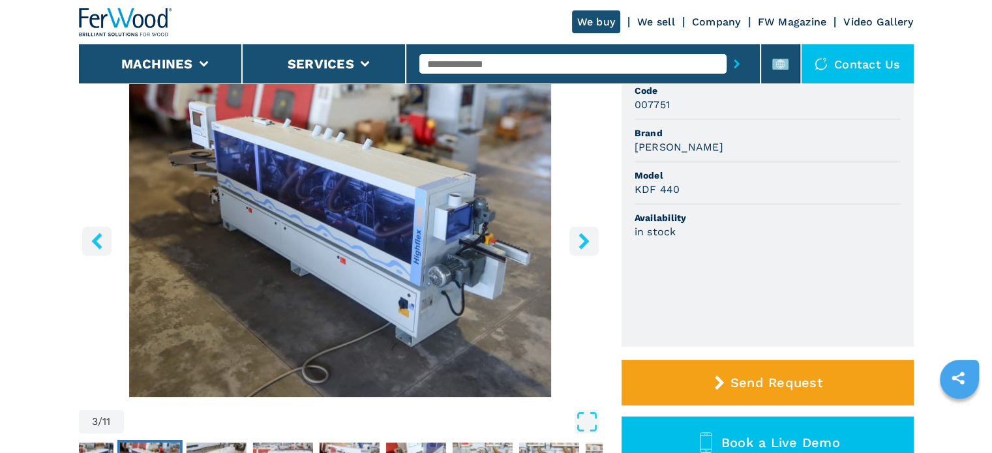
click at [580, 239] on icon "right-button" at bounding box center [584, 241] width 16 height 16
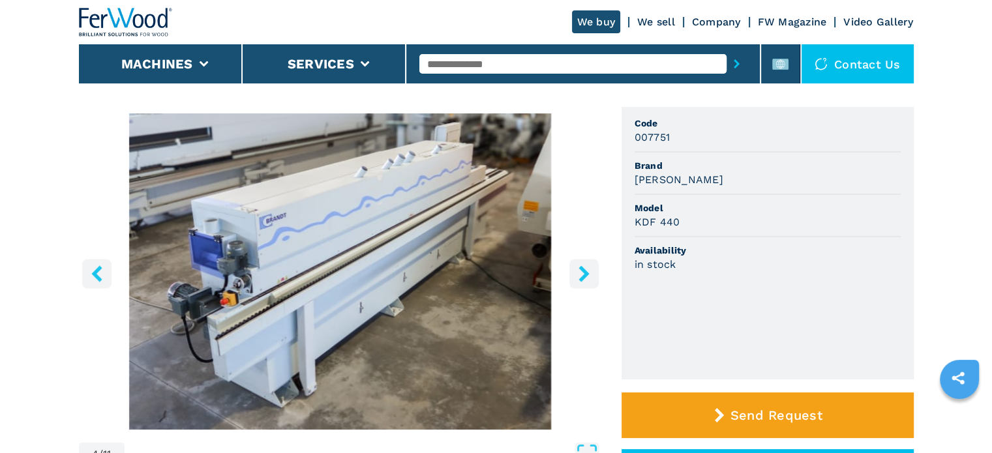
scroll to position [89, 0]
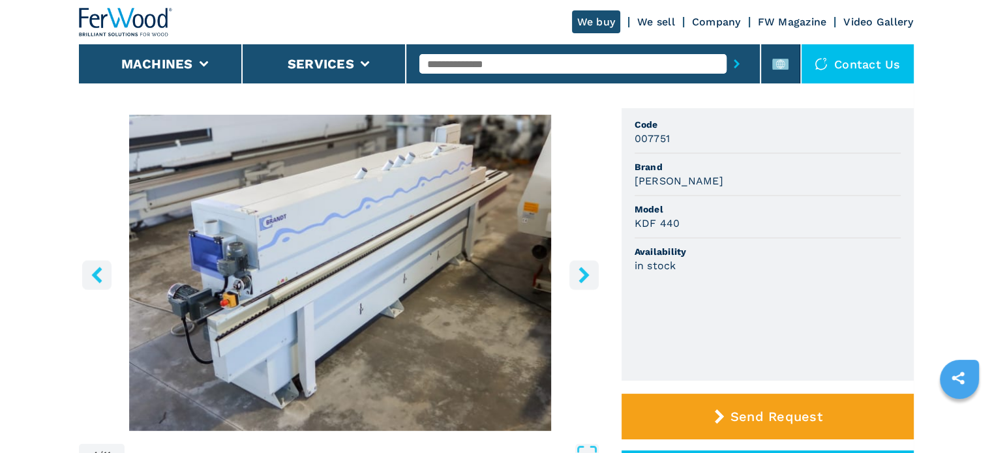
click at [589, 265] on button "right-button" at bounding box center [583, 274] width 29 height 29
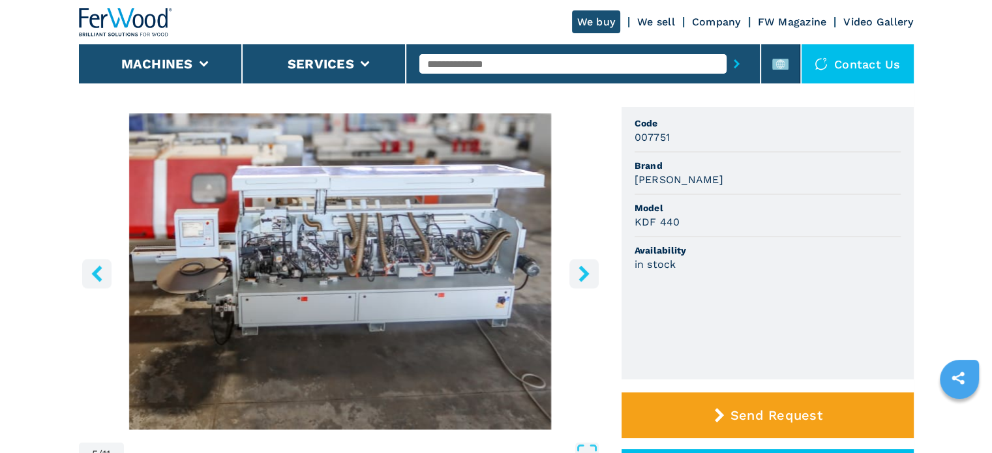
scroll to position [91, 0]
